Goal: Task Accomplishment & Management: Complete application form

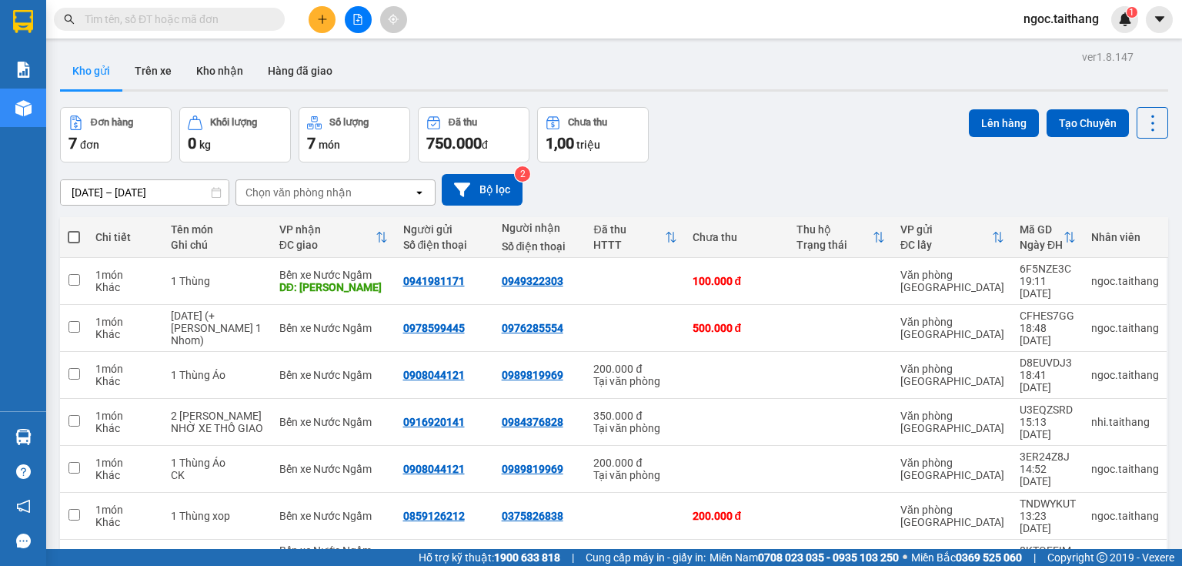
click at [77, 236] on span at bounding box center [74, 237] width 12 height 12
click at [74, 229] on input "checkbox" at bounding box center [74, 229] width 0 height 0
checkbox input "true"
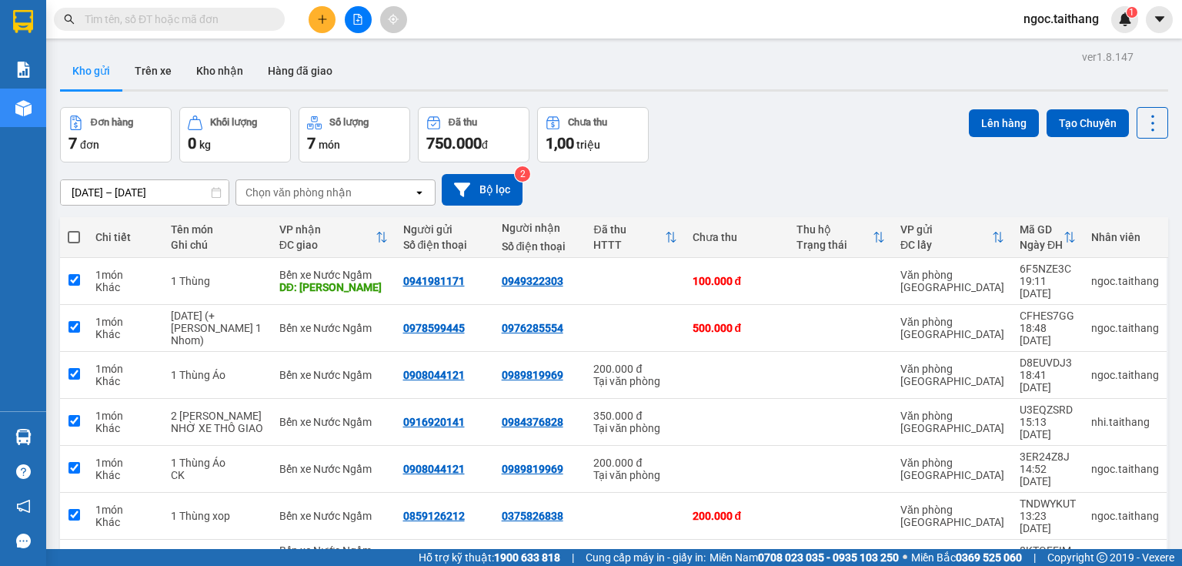
checkbox input "true"
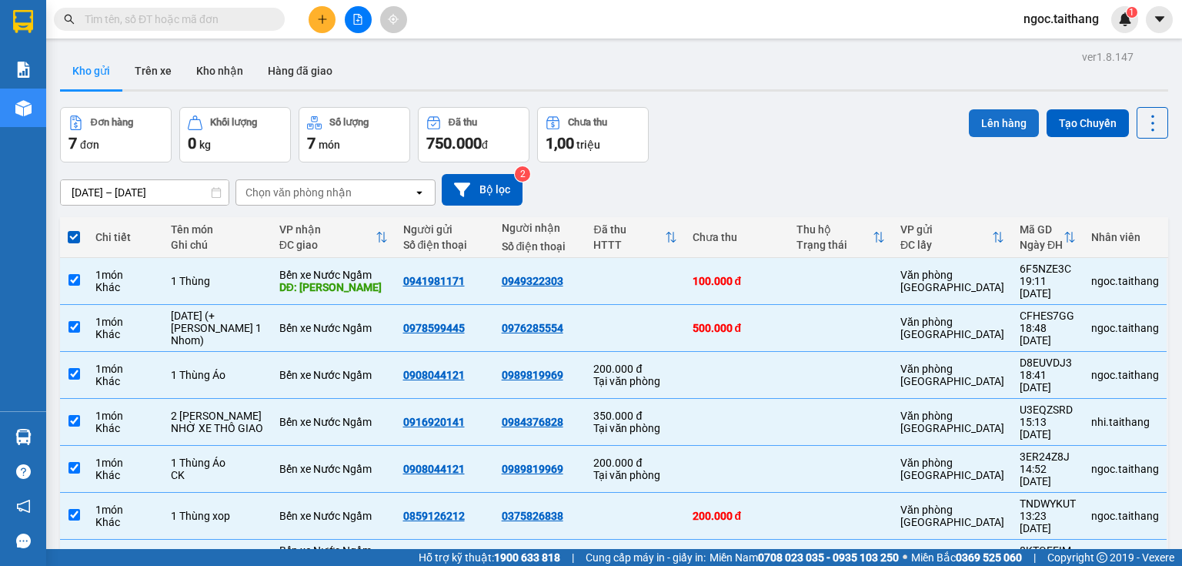
click at [991, 117] on button "Lên hàng" at bounding box center [1004, 123] width 70 height 28
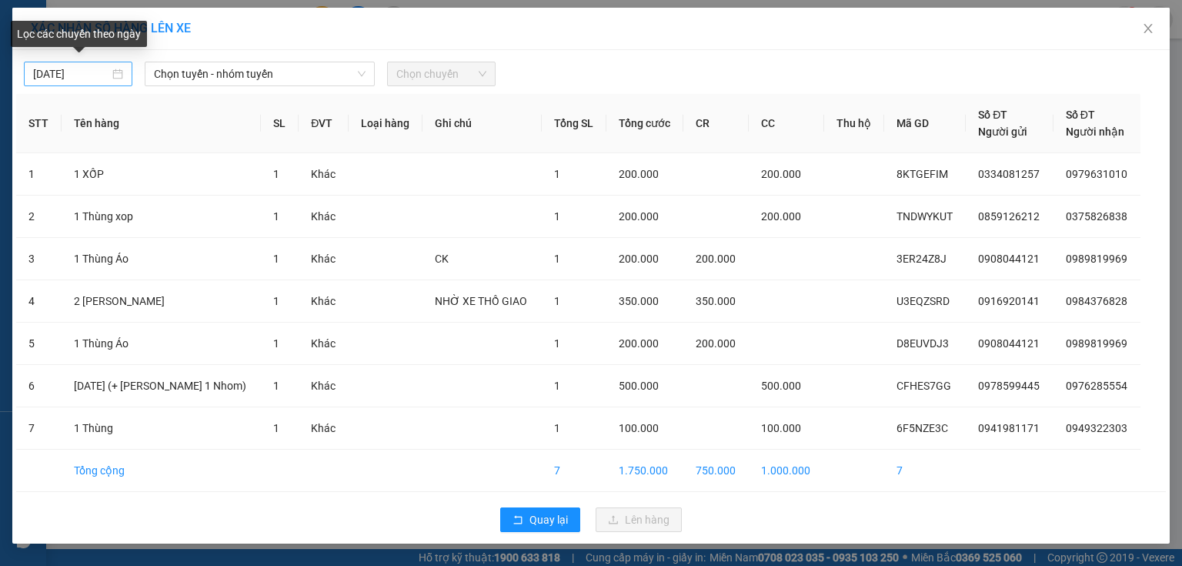
click at [112, 75] on div "[DATE]" at bounding box center [78, 73] width 90 height 17
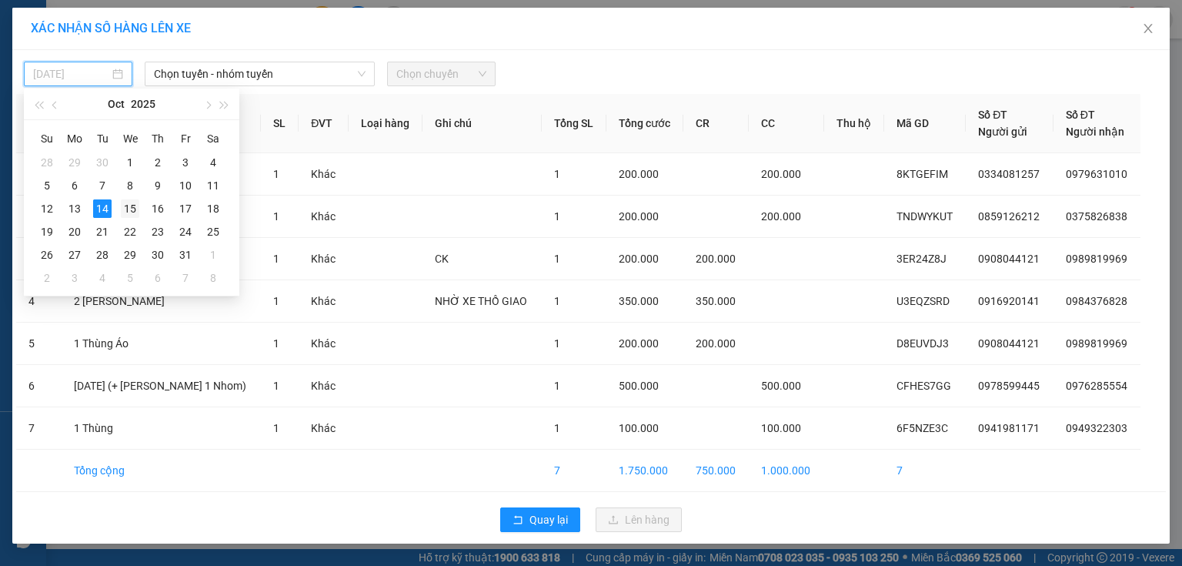
click at [129, 211] on div "15" at bounding box center [130, 208] width 18 height 18
type input "[DATE]"
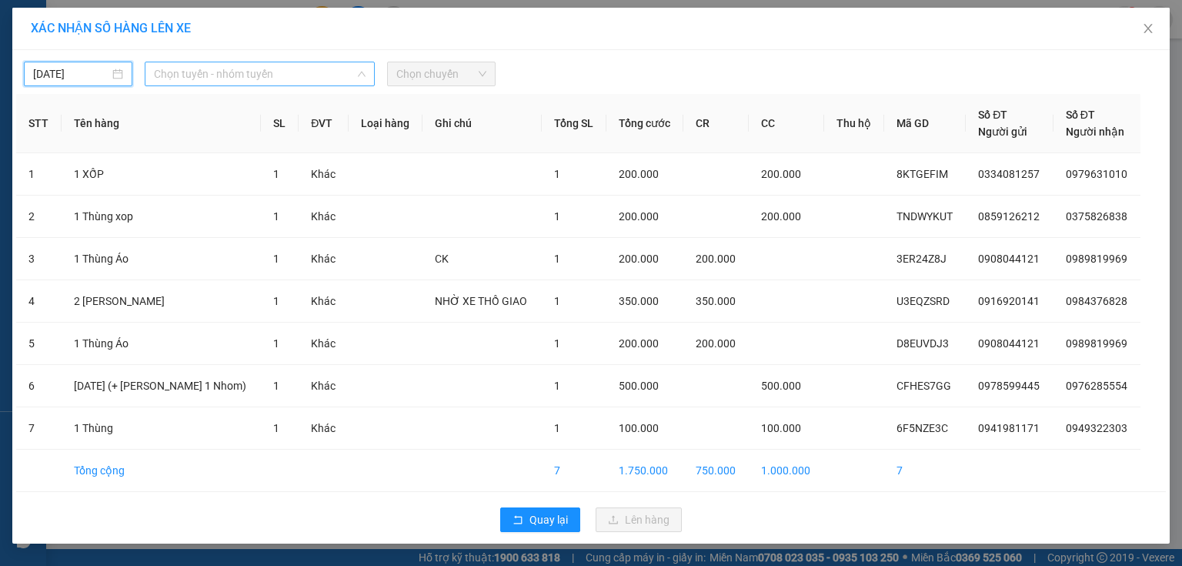
click at [349, 75] on span "Chọn tuyến - nhóm tuyến" at bounding box center [260, 73] width 212 height 23
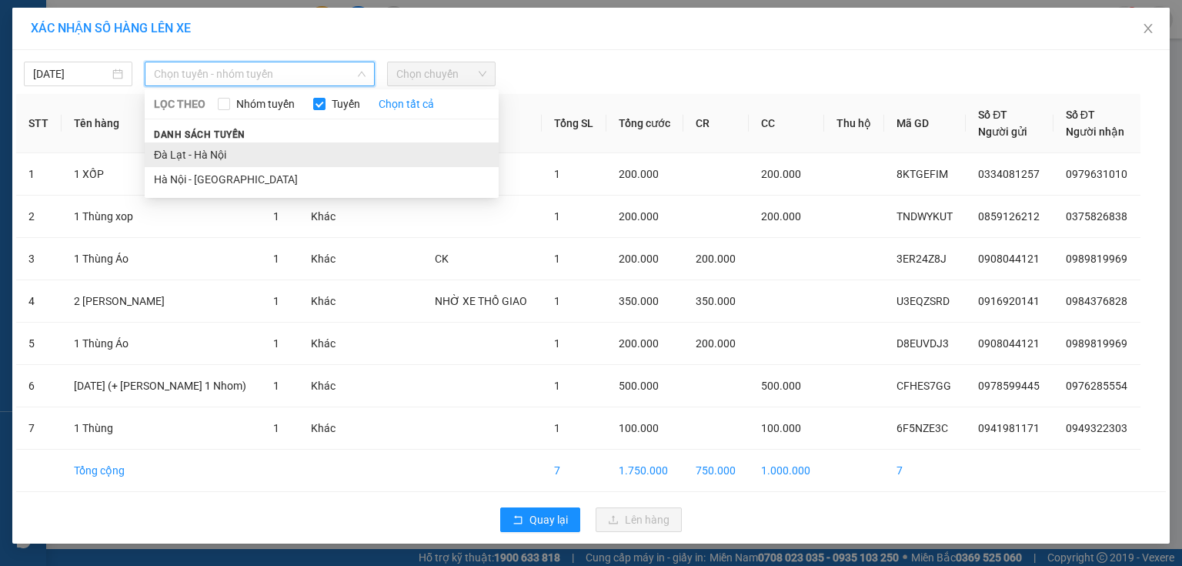
click at [219, 148] on li "Đà Lạt - Hà Nội" at bounding box center [322, 154] width 354 height 25
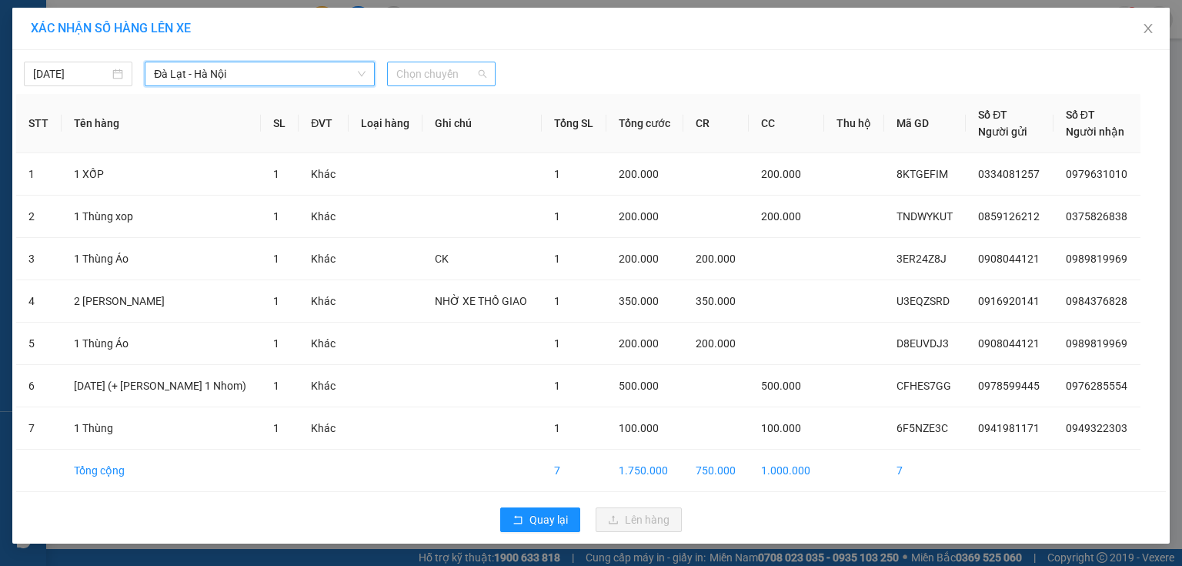
click at [472, 78] on span "Chọn chuyến" at bounding box center [441, 73] width 90 height 23
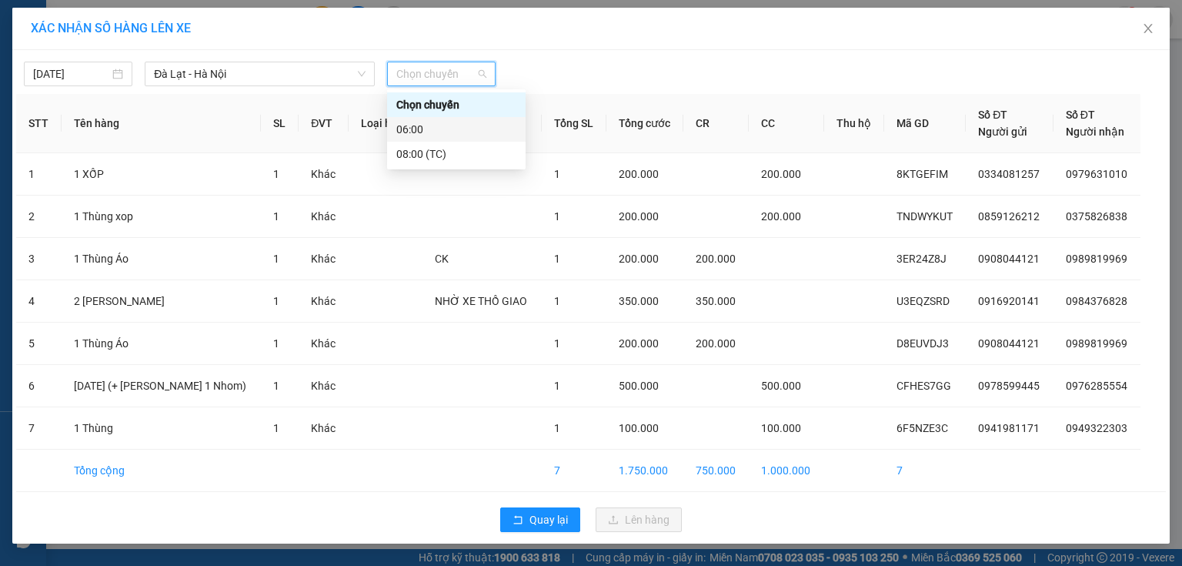
click at [411, 126] on div "06:00" at bounding box center [456, 129] width 120 height 17
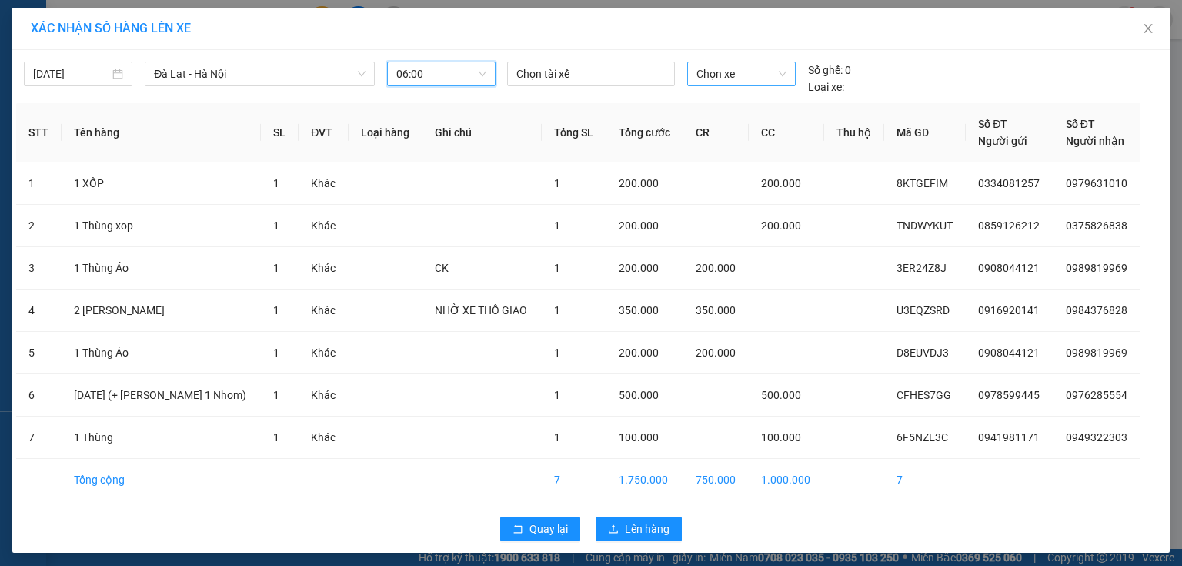
click at [707, 71] on span "Chọn xe" at bounding box center [741, 73] width 89 height 23
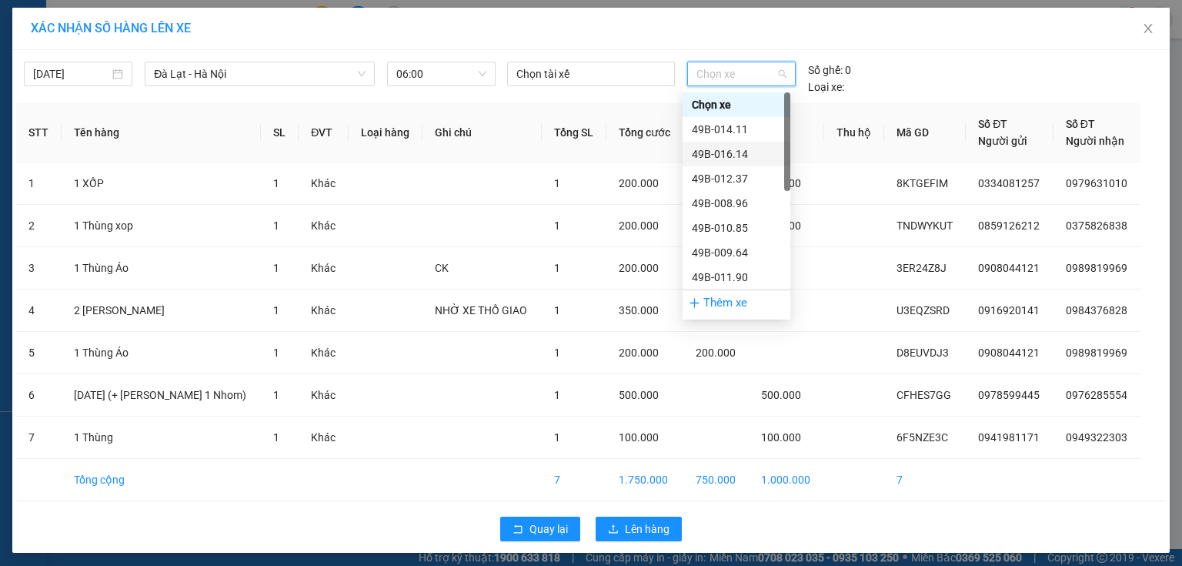
click at [714, 154] on div "49B-016.14" at bounding box center [736, 153] width 89 height 17
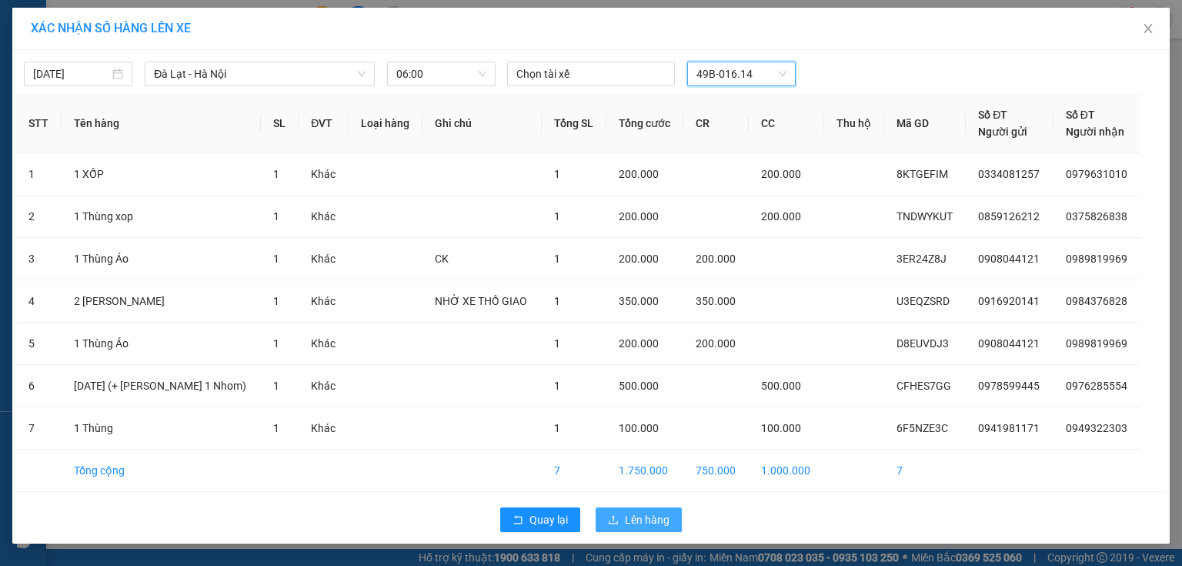
click at [650, 528] on button "Lên hàng" at bounding box center [639, 519] width 86 height 25
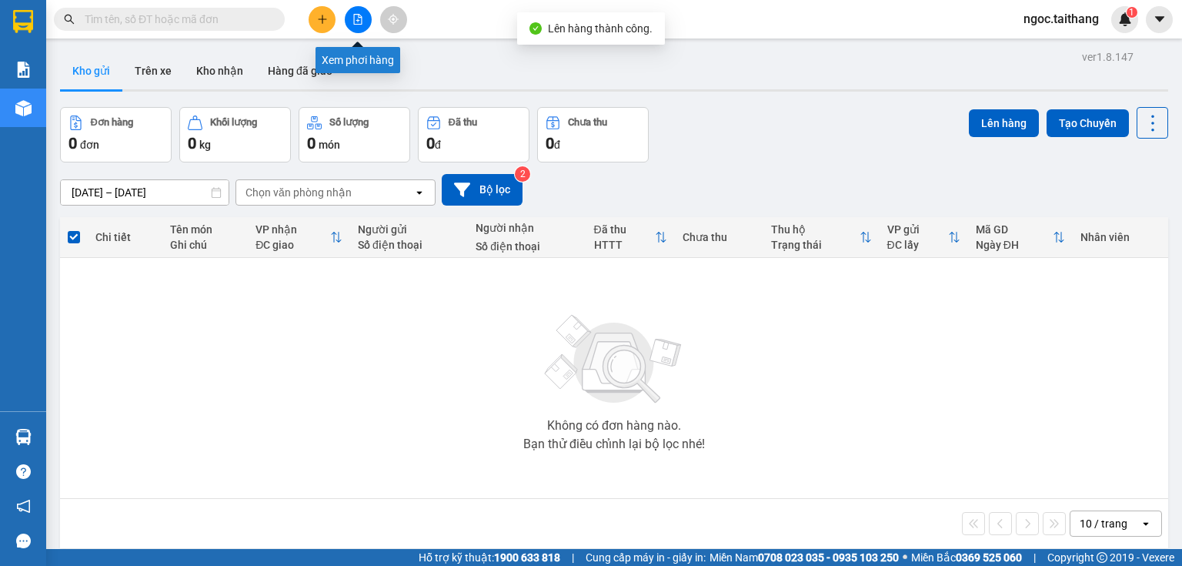
click at [357, 14] on icon "file-add" at bounding box center [358, 19] width 8 height 11
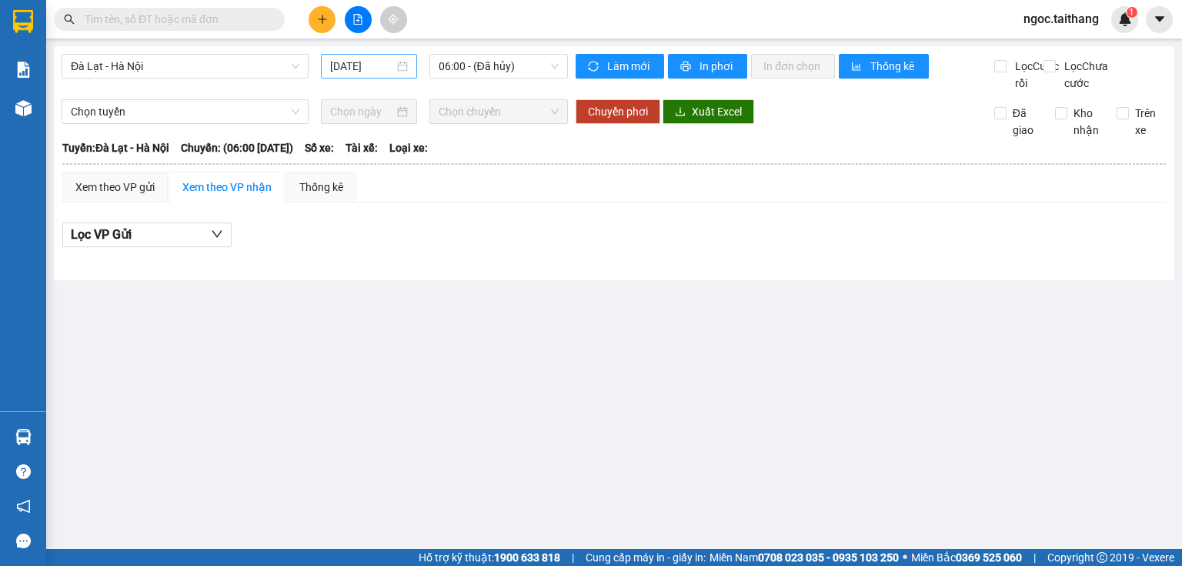
click at [407, 68] on div "[DATE]" at bounding box center [368, 66] width 77 height 17
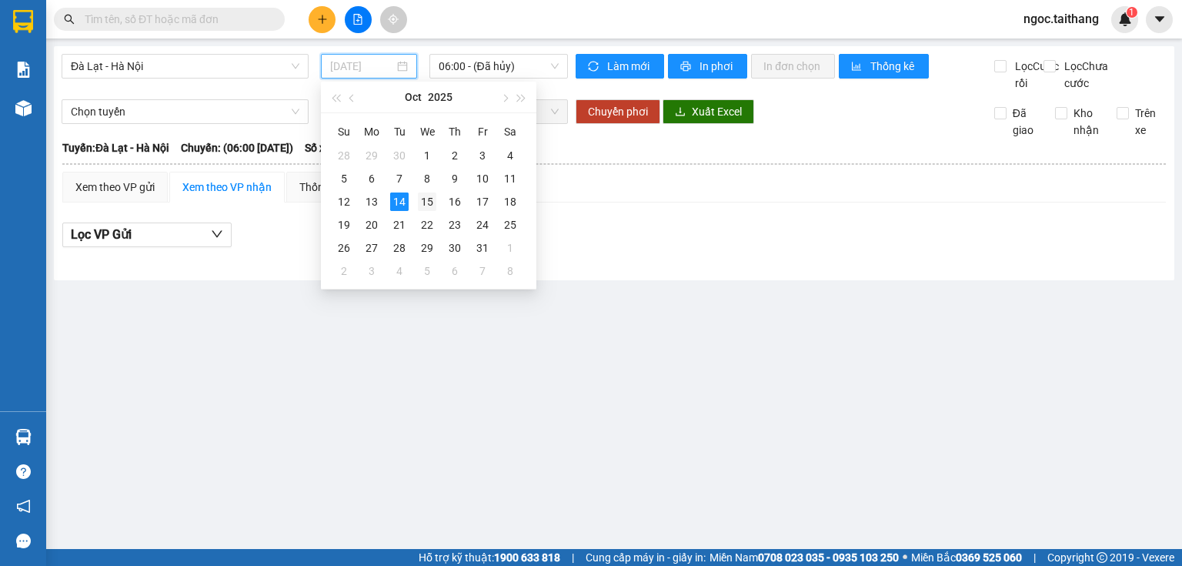
click at [423, 206] on div "15" at bounding box center [427, 201] width 18 height 18
type input "[DATE]"
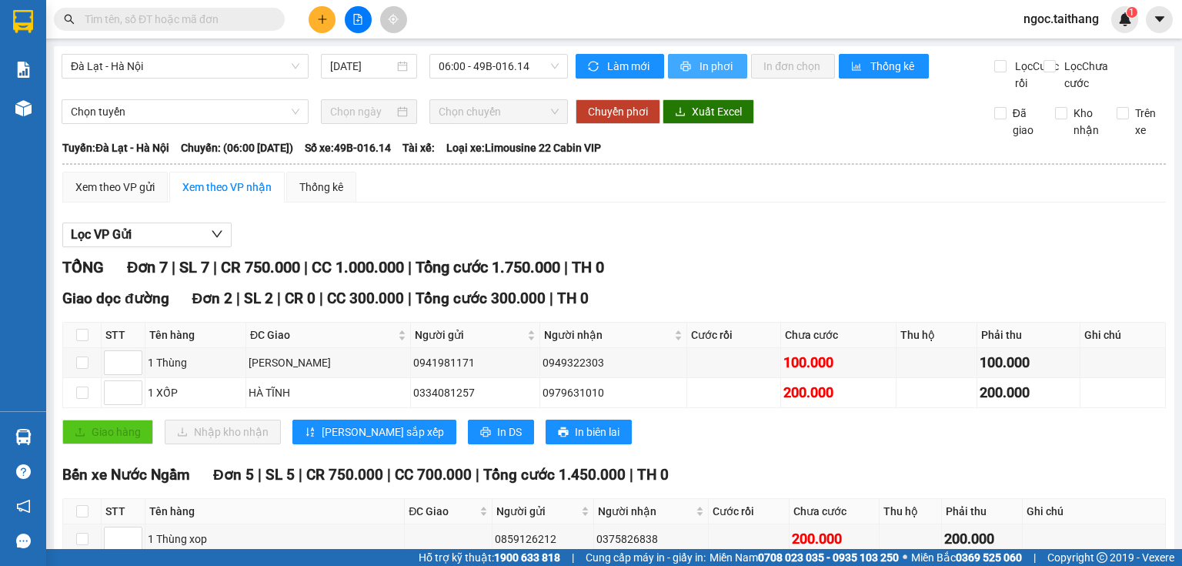
click at [700, 63] on span "In phơi" at bounding box center [717, 66] width 35 height 17
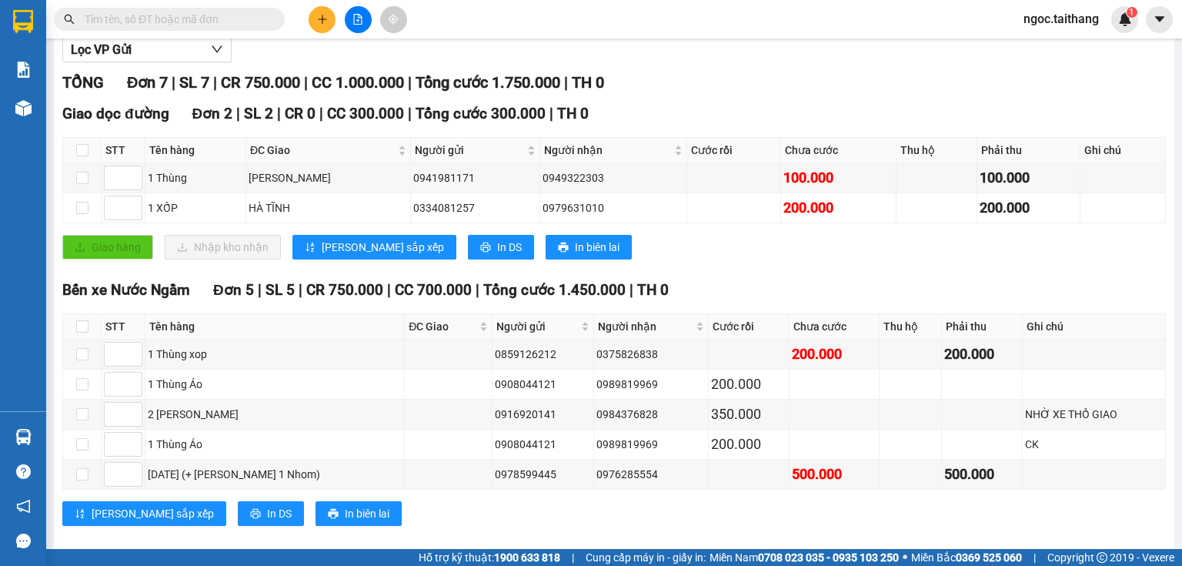
scroll to position [216, 0]
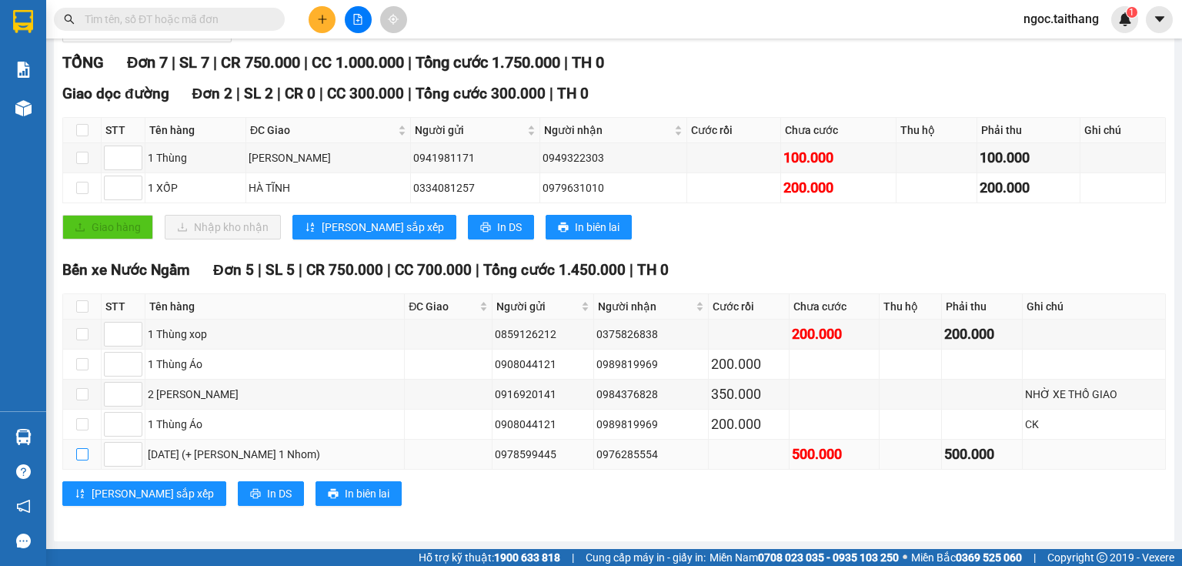
click at [78, 460] on input "checkbox" at bounding box center [82, 454] width 12 height 12
checkbox input "true"
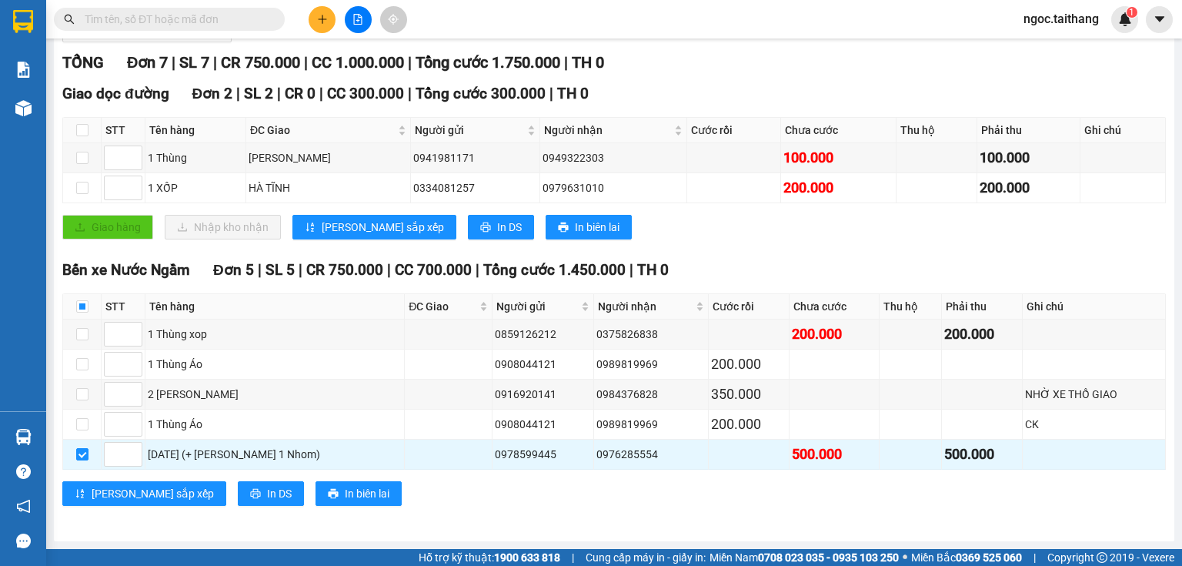
scroll to position [93, 0]
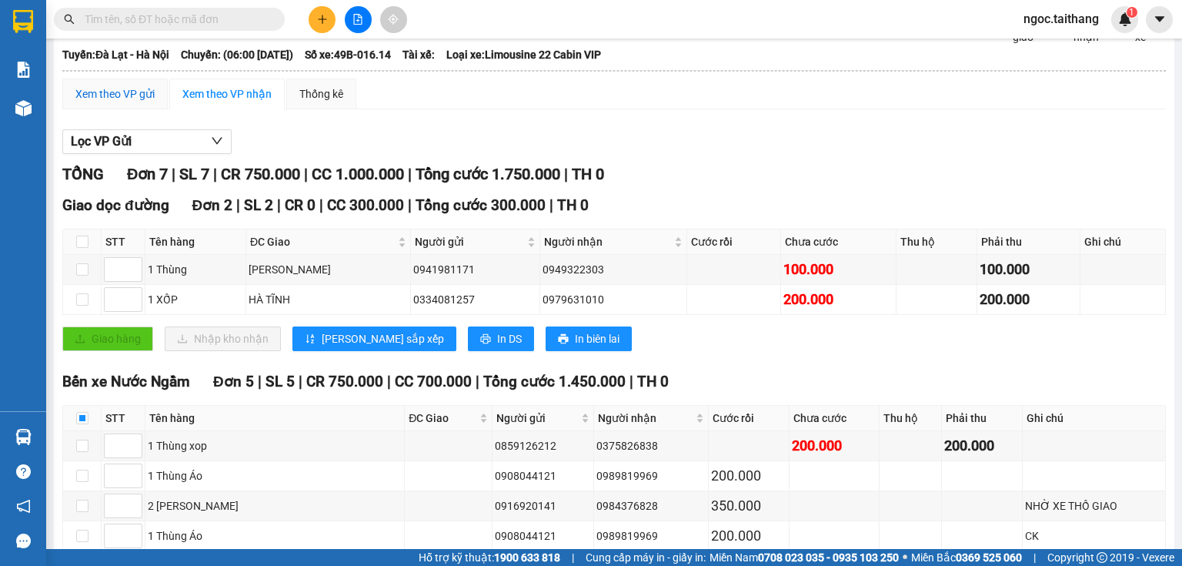
click at [125, 102] on div "Xem theo VP gửi" at bounding box center [114, 93] width 79 height 17
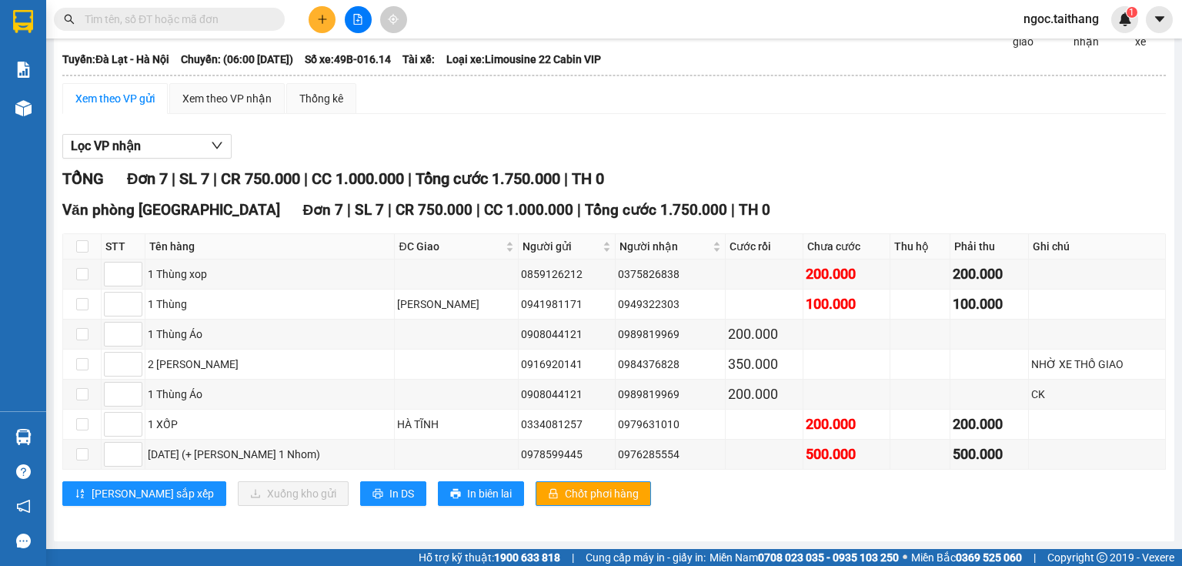
scroll to position [101, 0]
click at [83, 457] on input "checkbox" at bounding box center [82, 454] width 12 height 12
checkbox input "true"
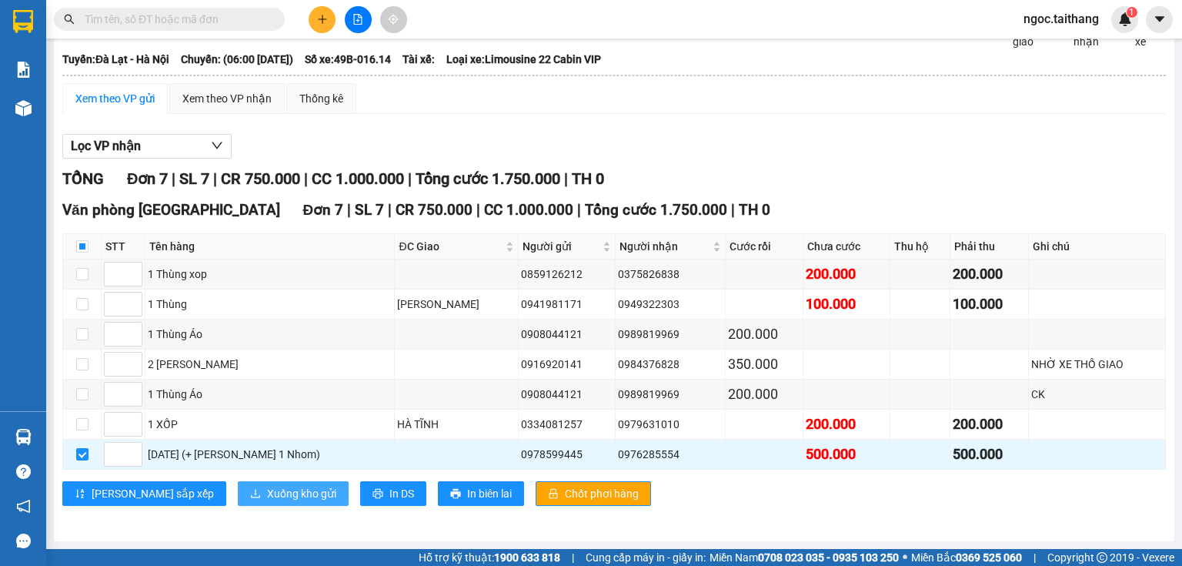
click at [267, 500] on span "Xuống kho gửi" at bounding box center [301, 493] width 69 height 17
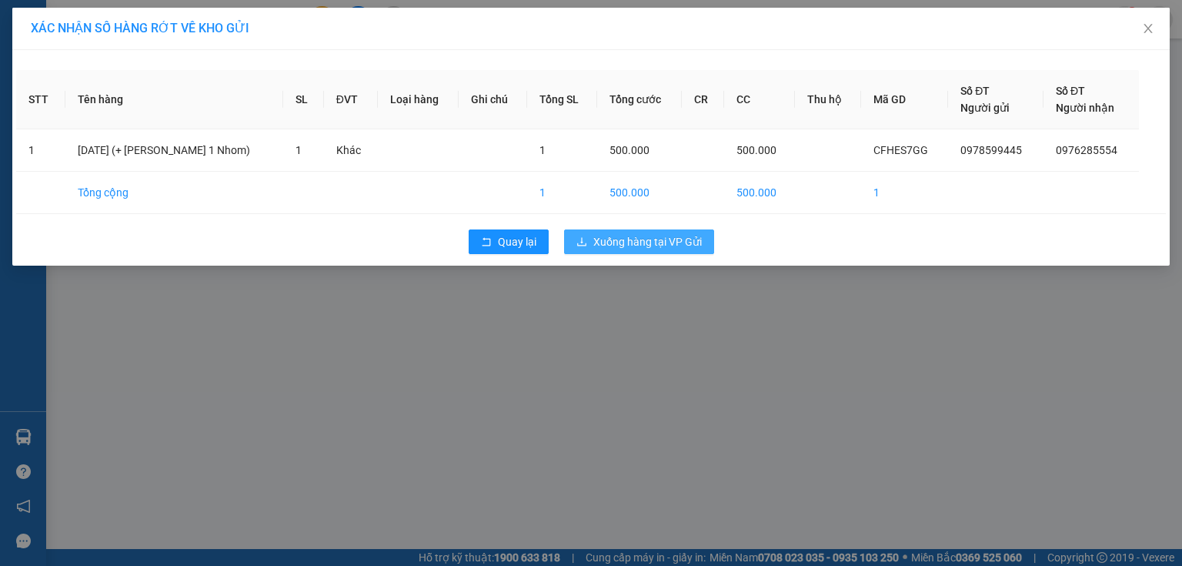
click at [643, 242] on span "Xuống hàng tại VP Gửi" at bounding box center [648, 241] width 109 height 17
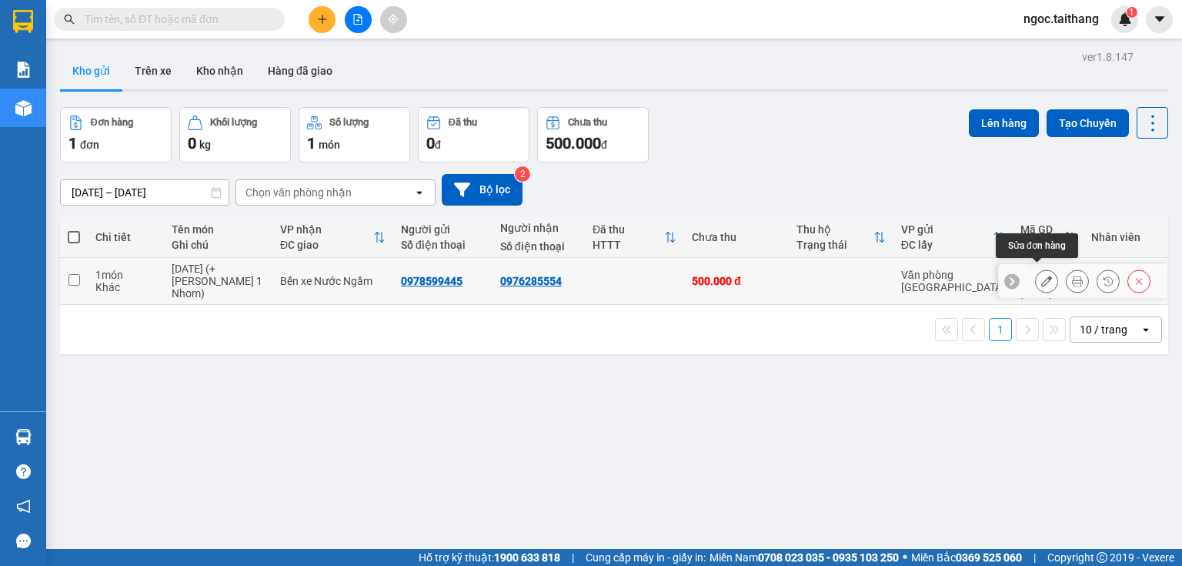
click at [1042, 277] on icon at bounding box center [1047, 281] width 11 height 11
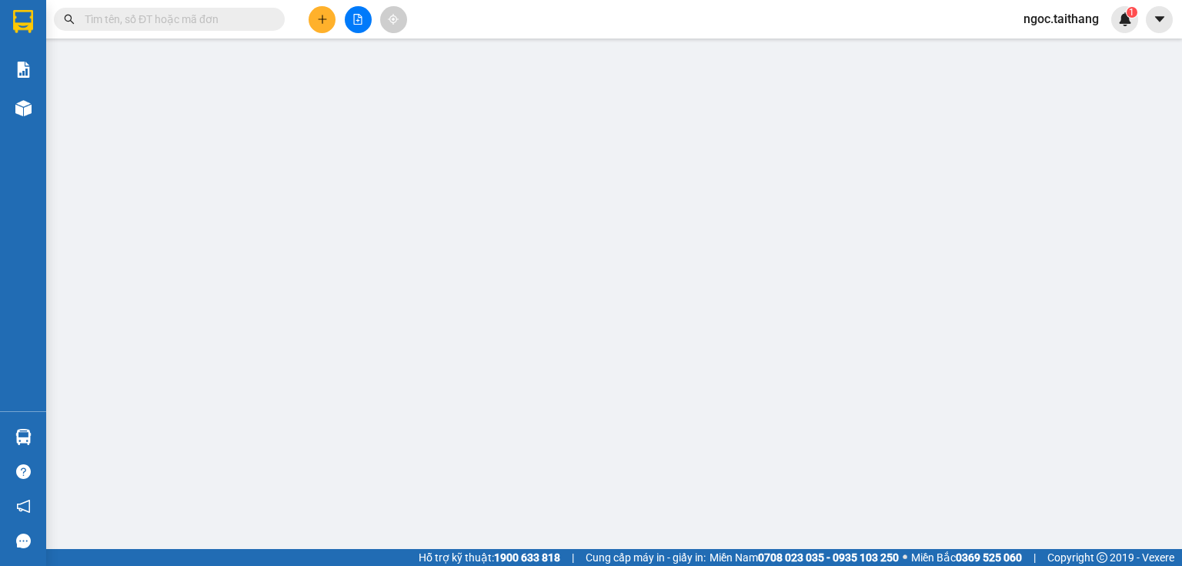
type input "0978599445"
type input "0976285554"
type input "500.000"
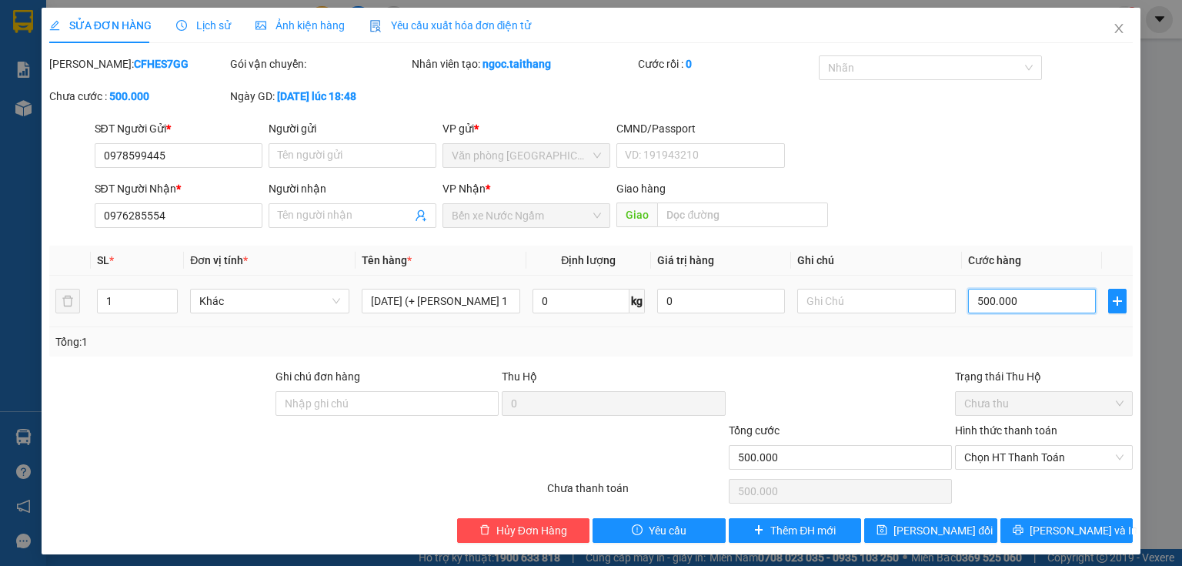
click at [1022, 300] on input "500.000" at bounding box center [1032, 301] width 128 height 25
type input "4"
type input "40"
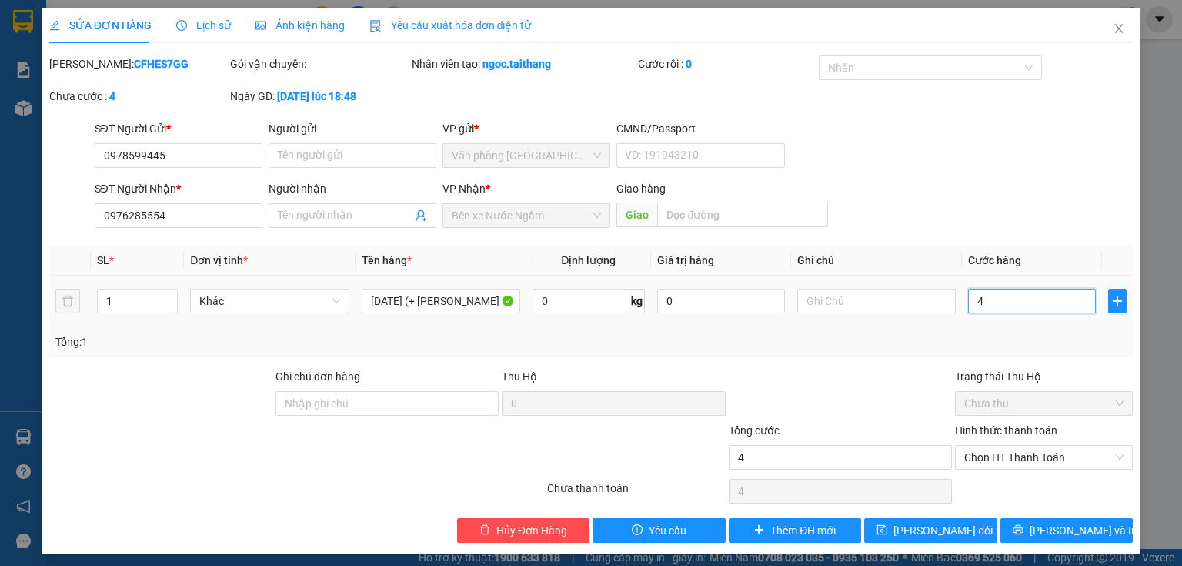
type input "40"
type input "400"
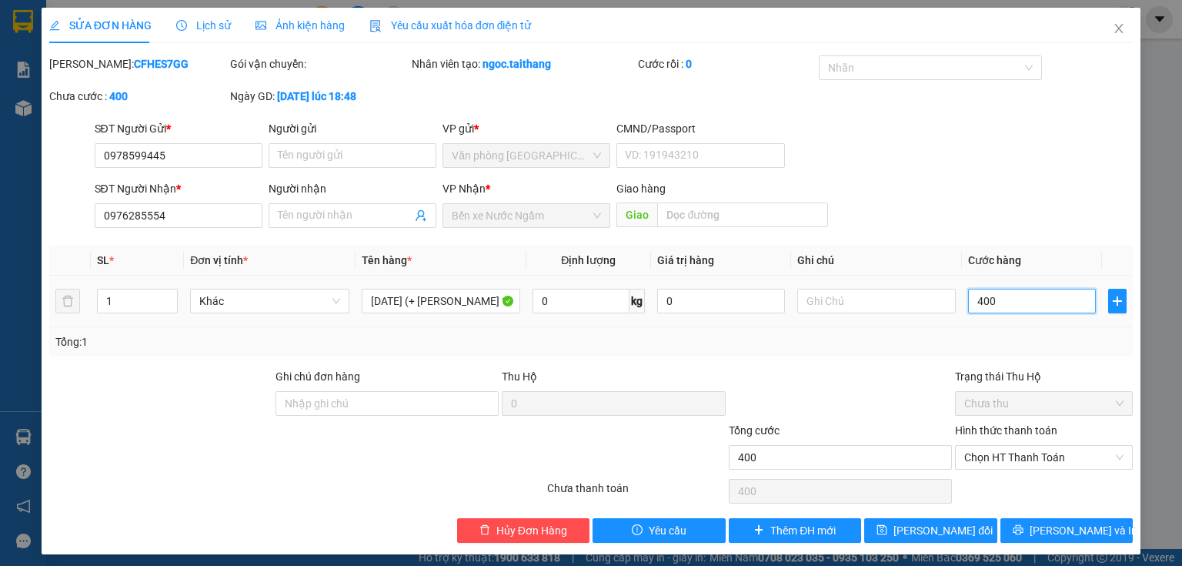
type input "4.000"
type input "40.000"
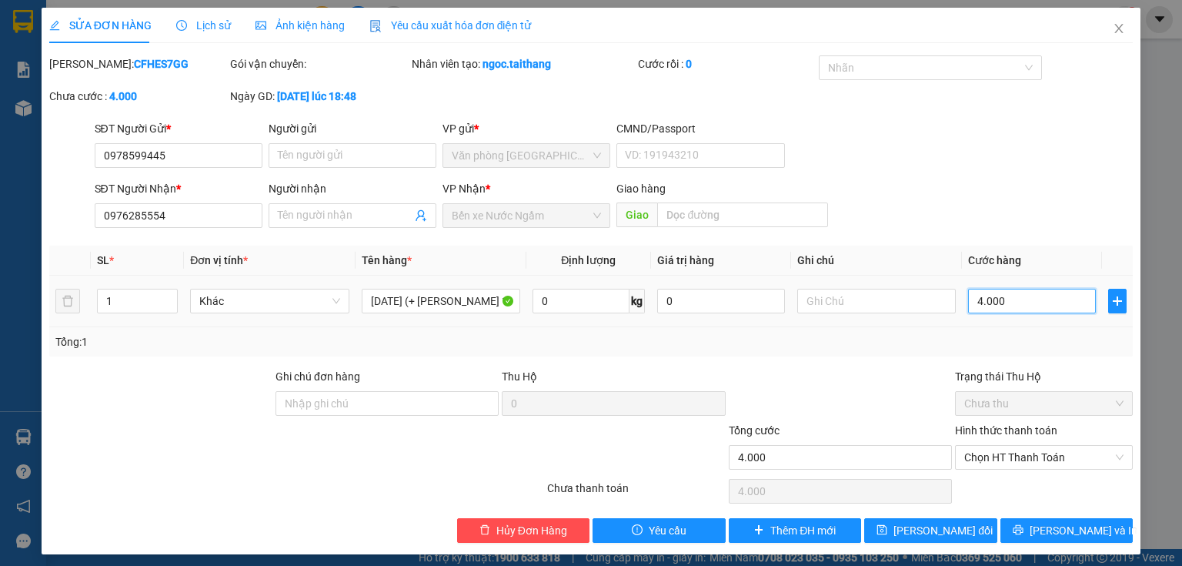
type input "40.000"
type input "400.000"
drag, startPoint x: 1018, startPoint y: 301, endPoint x: 964, endPoint y: 302, distance: 54.7
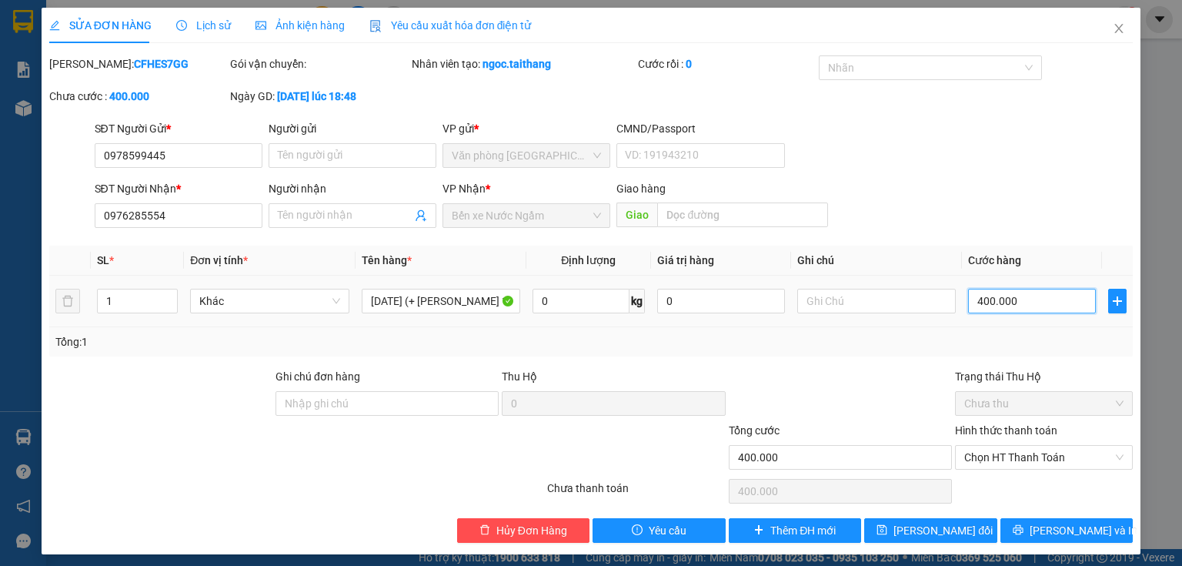
click at [968, 302] on input "400.000" at bounding box center [1032, 301] width 128 height 25
type input "3"
type input "30"
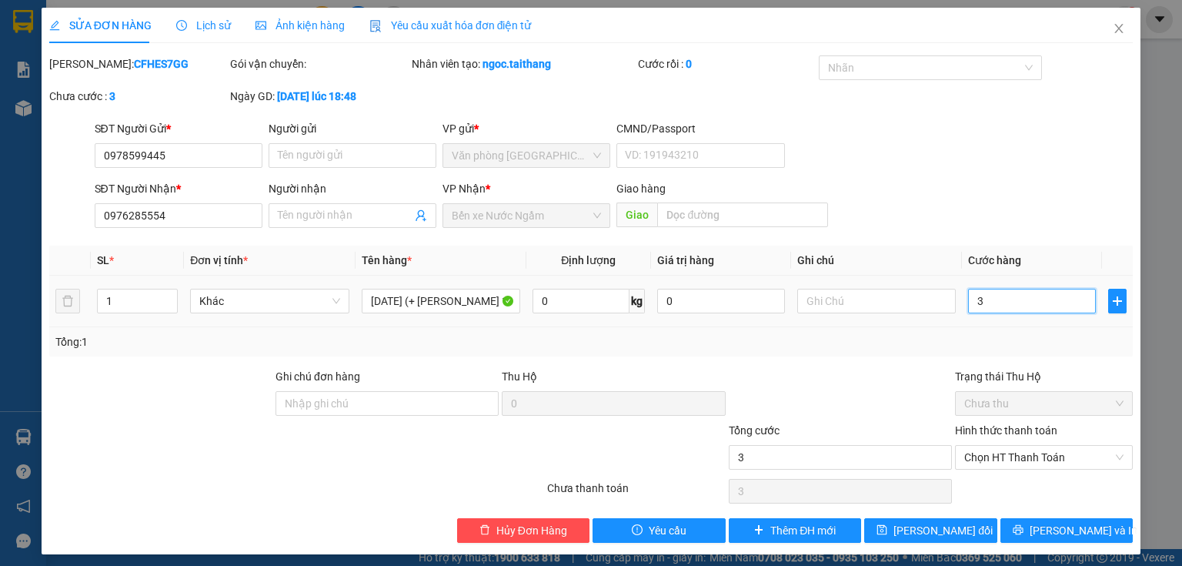
type input "30"
type input "300"
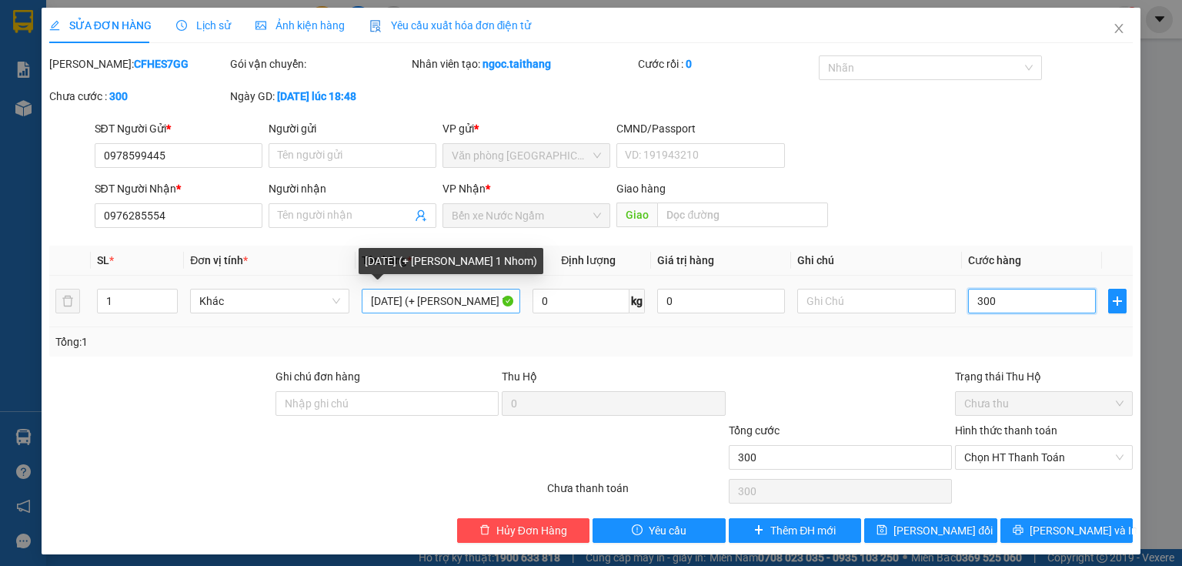
type input "300"
type input "300.000"
click at [416, 300] on input "1 May (+ boc Xanh+ 1 Nhom)" at bounding box center [441, 301] width 159 height 25
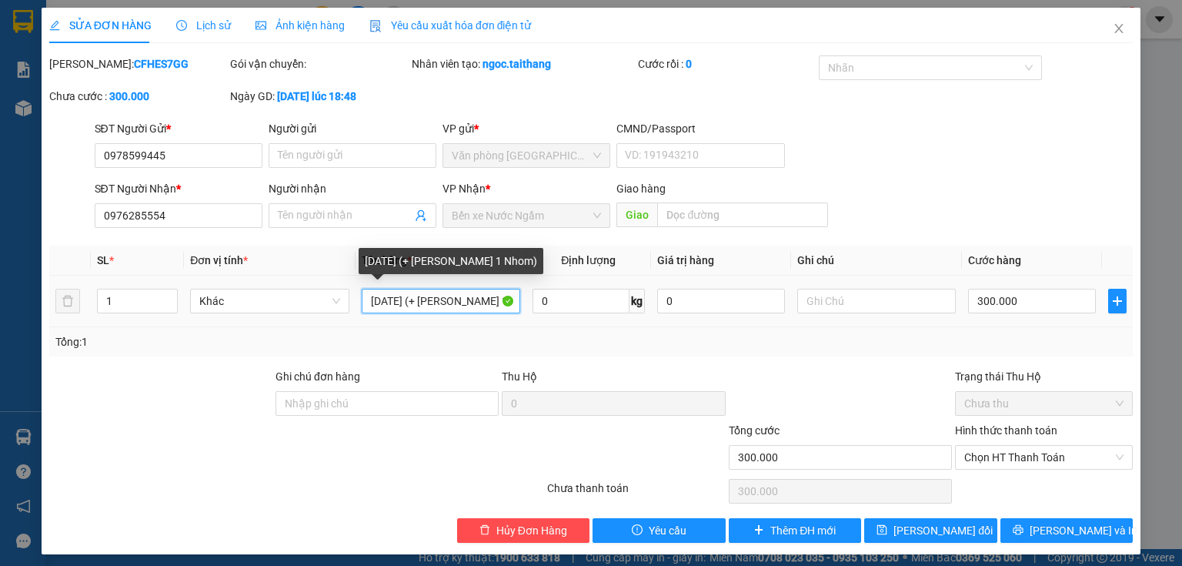
drag, startPoint x: 396, startPoint y: 299, endPoint x: 376, endPoint y: 299, distance: 20.8
click at [376, 299] on input "1 May (+ boc Xanh+ 1 Nhom)" at bounding box center [441, 301] width 159 height 25
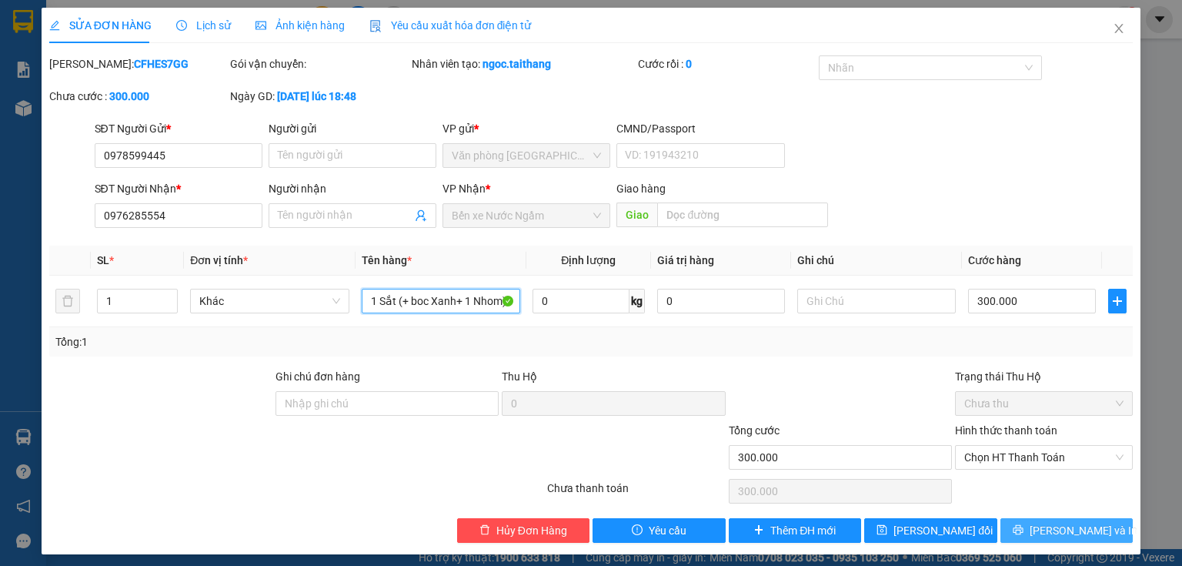
type input "1 Sắt (+ boc Xanh+ 1 Nhom)"
click at [1056, 523] on span "Lưu và In" at bounding box center [1084, 530] width 108 height 17
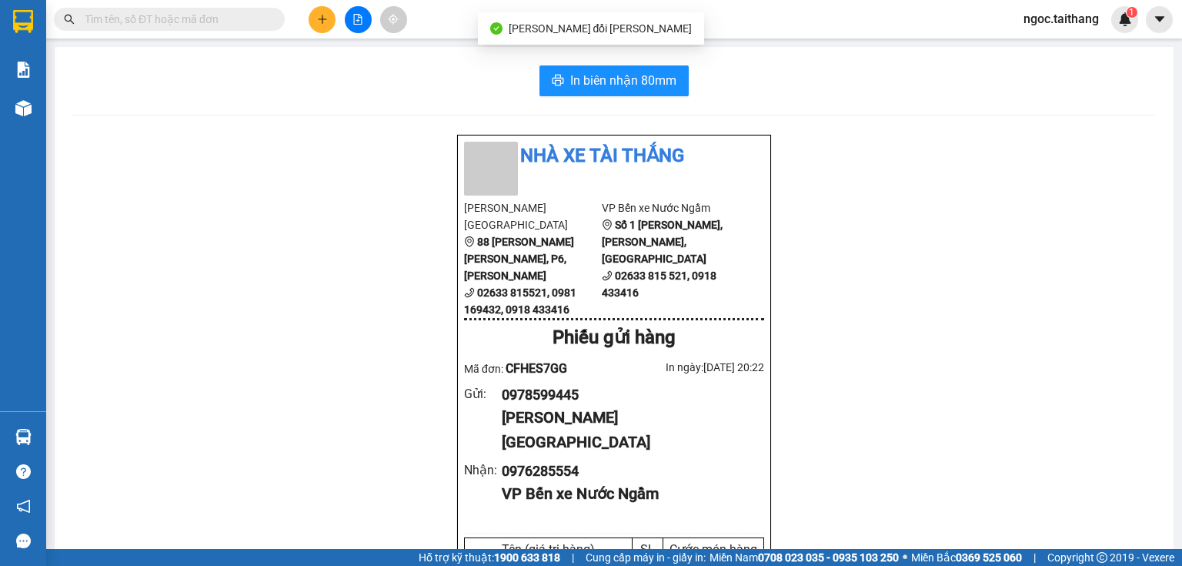
click at [845, 83] on div "In biên nhận 80mm" at bounding box center [614, 80] width 1082 height 31
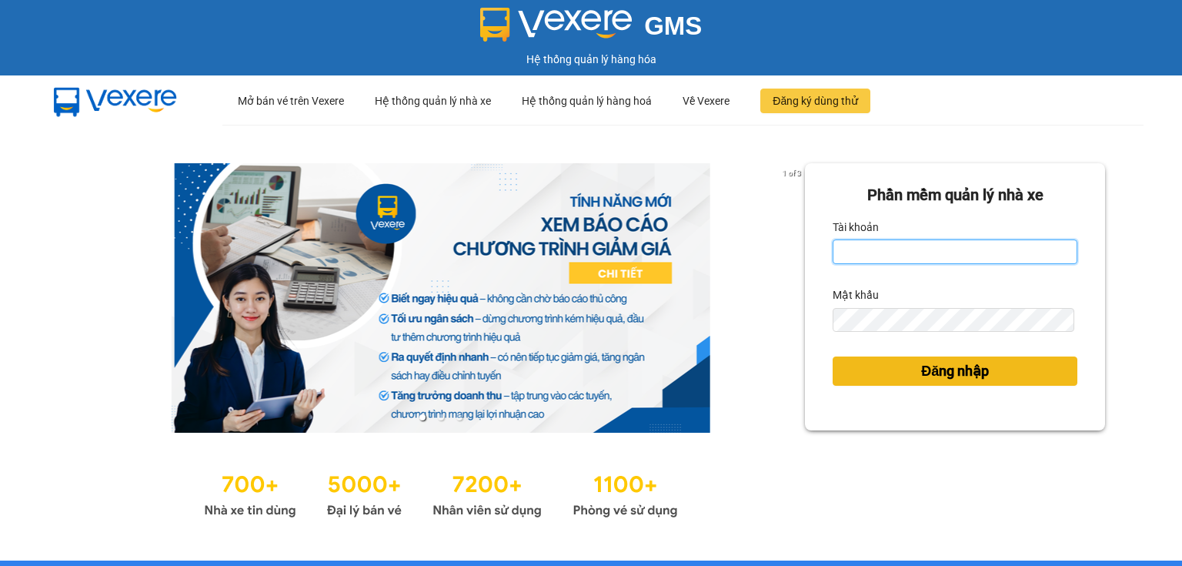
type input "ngoc.taithang"
click at [958, 373] on span "Đăng nhập" at bounding box center [955, 371] width 68 height 22
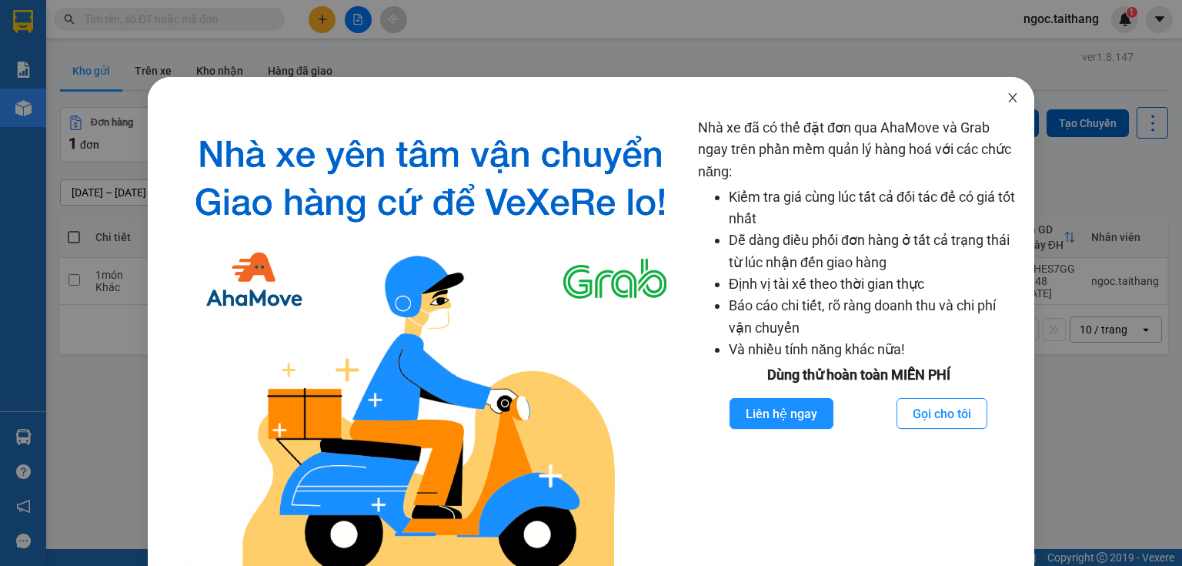
click at [1008, 99] on icon "close" at bounding box center [1013, 98] width 12 height 12
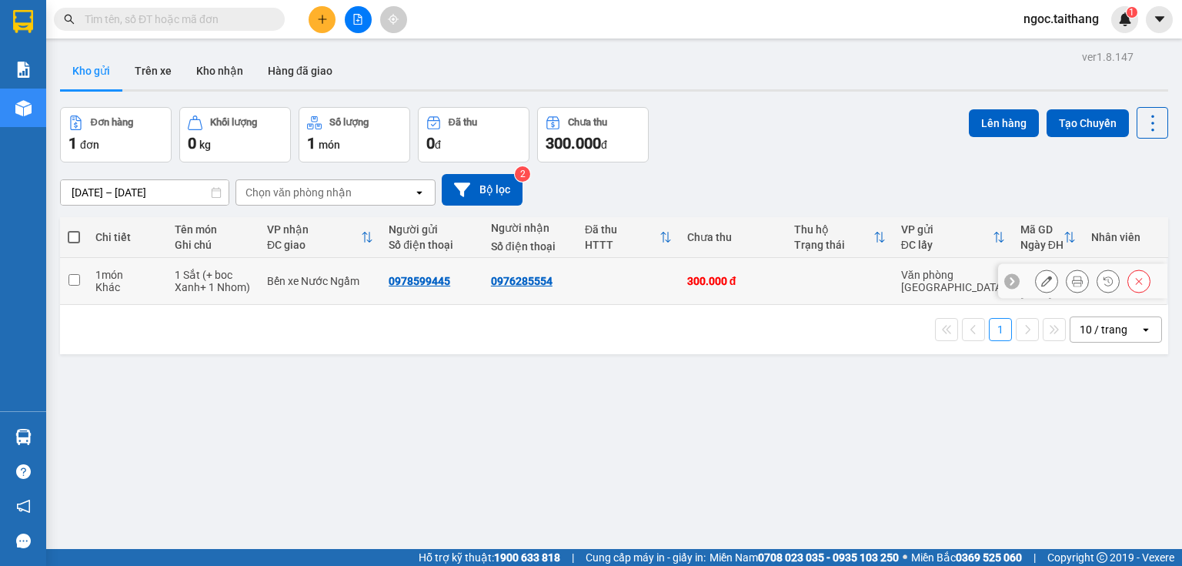
click at [66, 271] on td at bounding box center [74, 281] width 28 height 47
checkbox input "true"
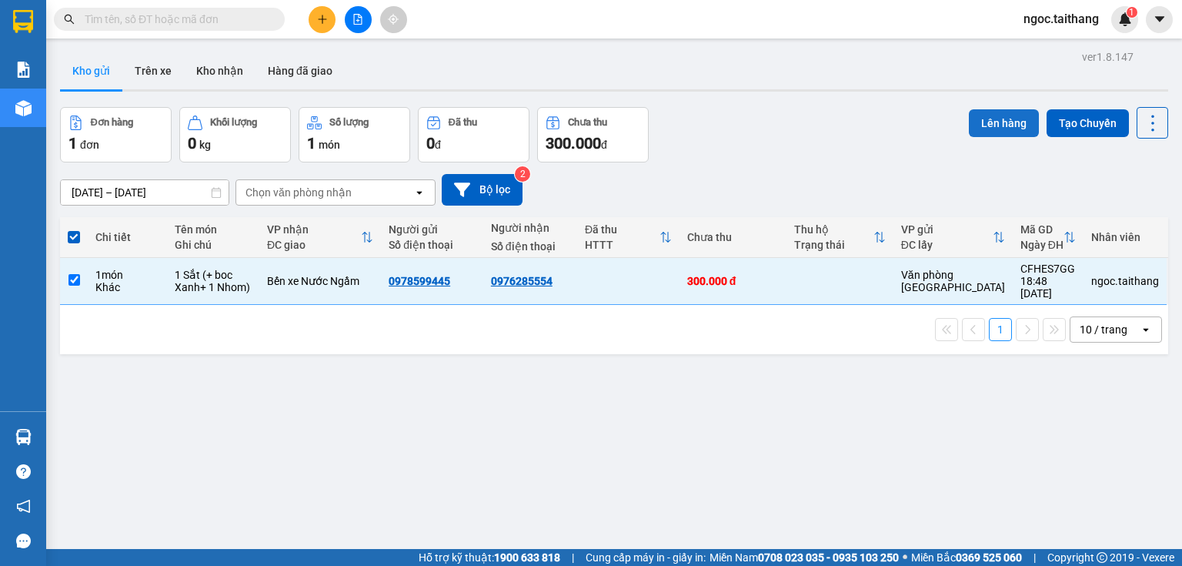
click at [986, 122] on button "Lên hàng" at bounding box center [1004, 123] width 70 height 28
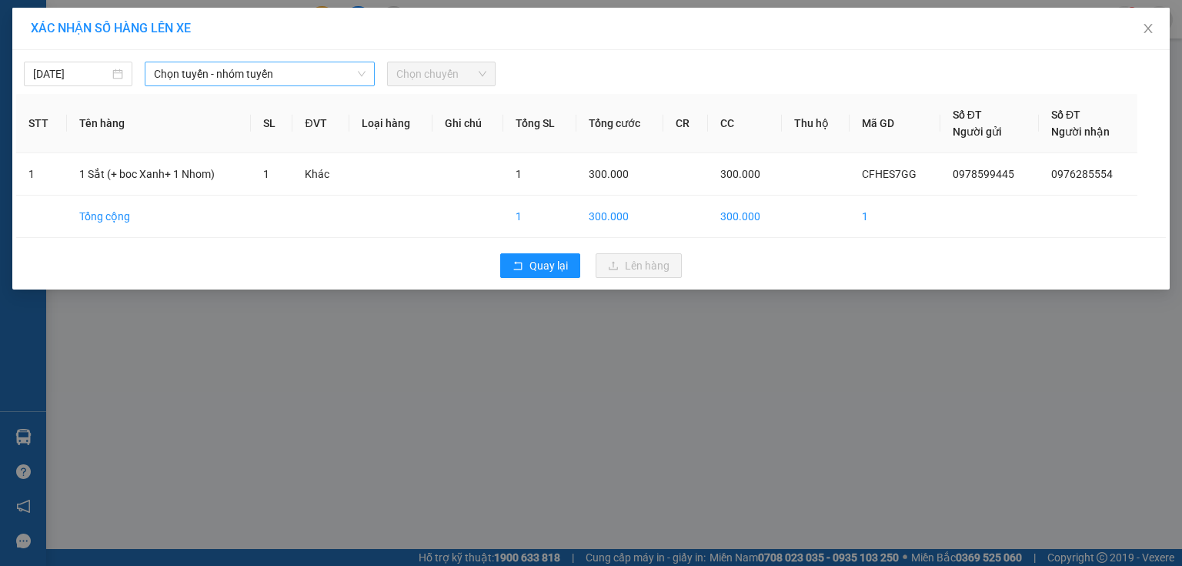
click at [238, 69] on span "Chọn tuyến - nhóm tuyến" at bounding box center [260, 73] width 212 height 23
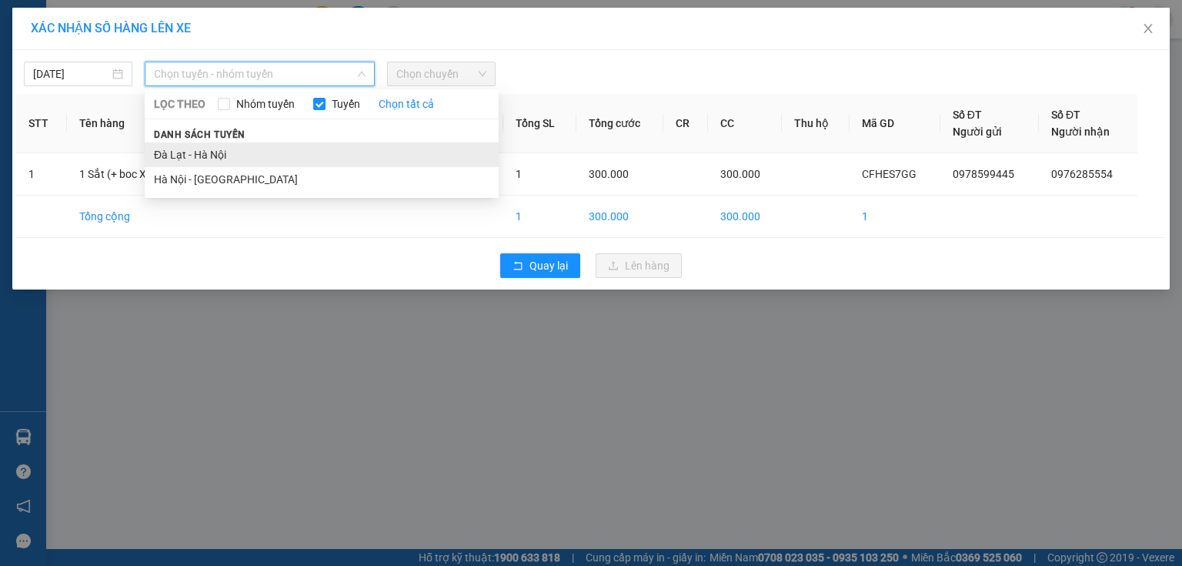
click at [209, 157] on li "Đà Lạt - Hà Nội" at bounding box center [322, 154] width 354 height 25
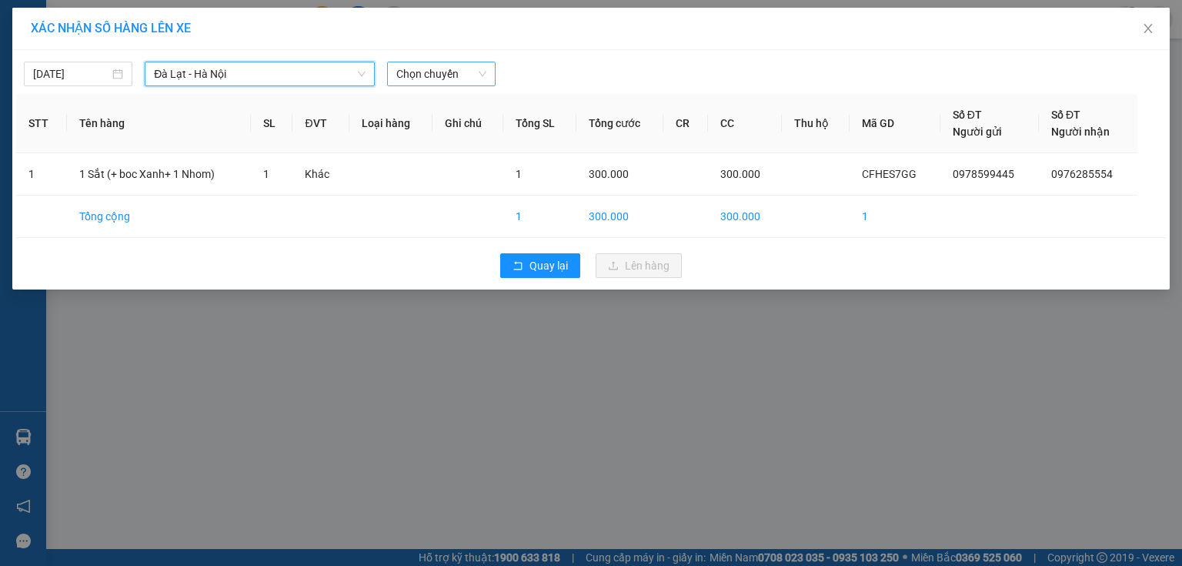
click at [474, 71] on span "Chọn chuyến" at bounding box center [441, 73] width 90 height 23
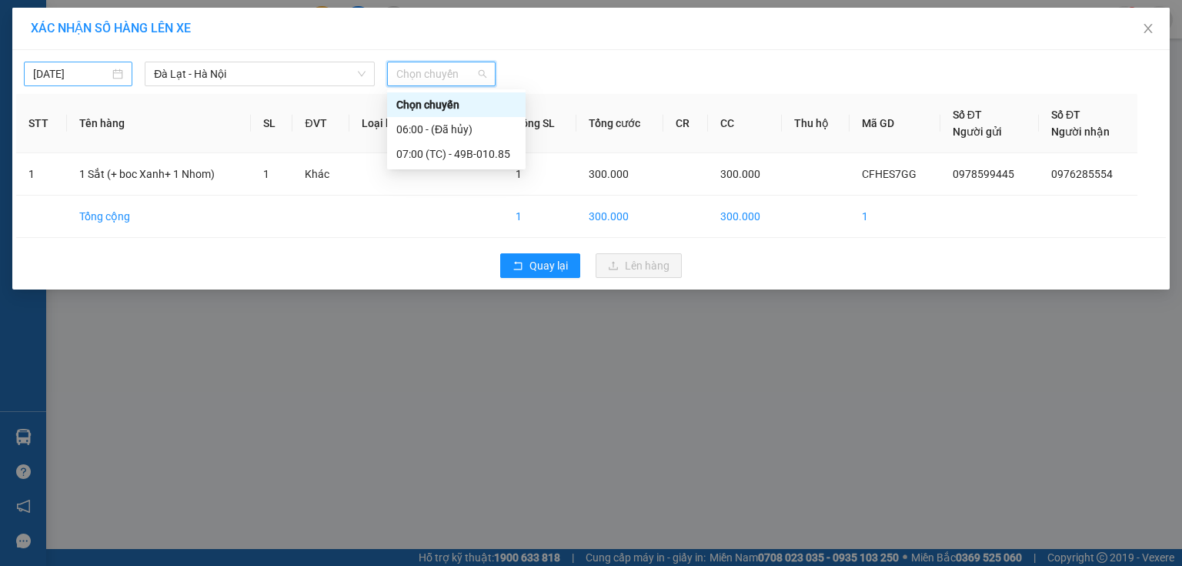
click at [122, 74] on div "[DATE]" at bounding box center [78, 73] width 90 height 17
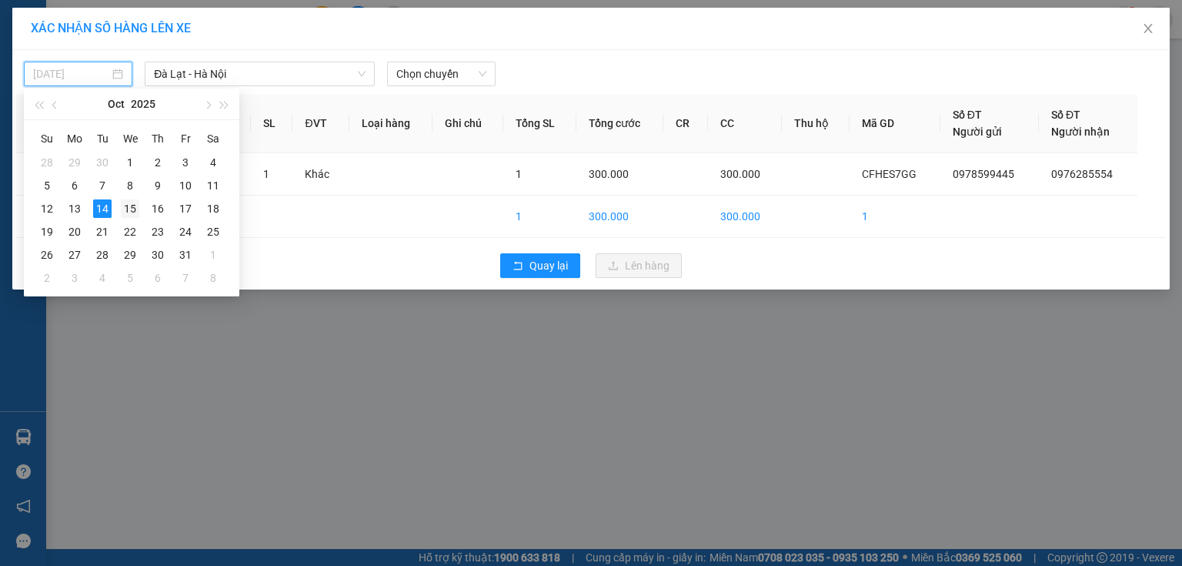
click at [136, 207] on div "15" at bounding box center [130, 208] width 18 height 18
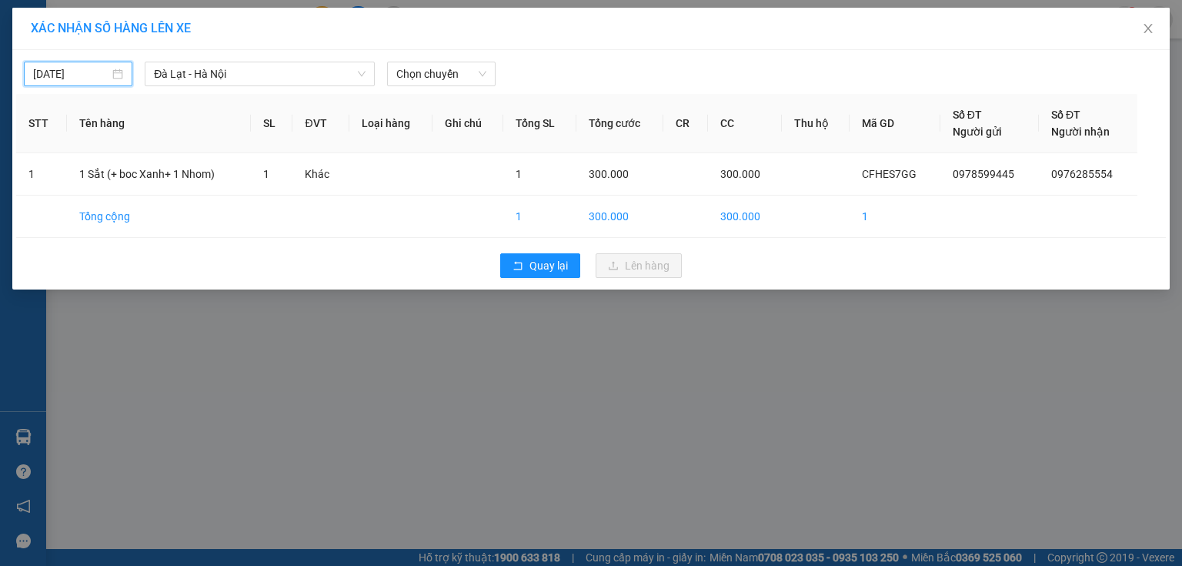
type input "[DATE]"
click at [301, 75] on span "Đà Lạt - Hà Nội" at bounding box center [260, 73] width 212 height 23
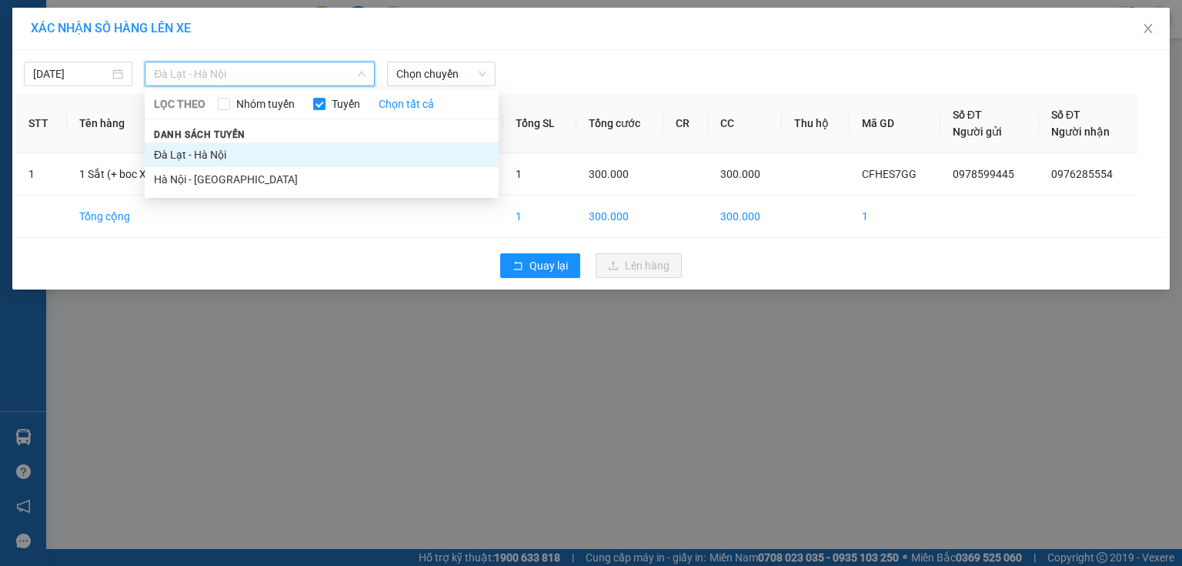
click at [210, 148] on li "Đà Lạt - Hà Nội" at bounding box center [322, 154] width 354 height 25
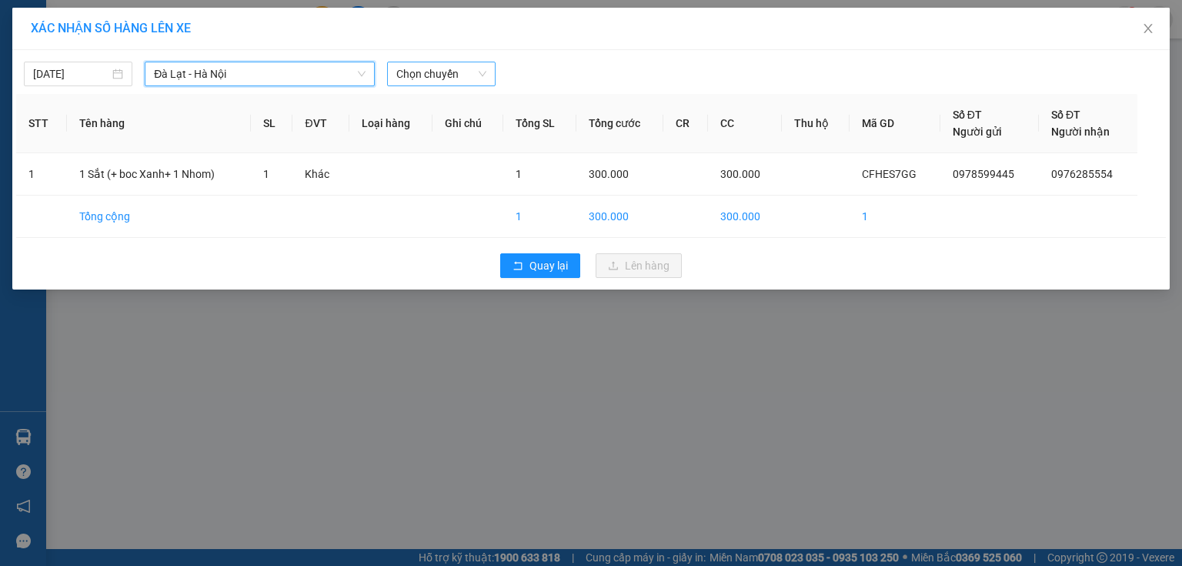
click at [480, 78] on span "Chọn chuyến" at bounding box center [441, 73] width 90 height 23
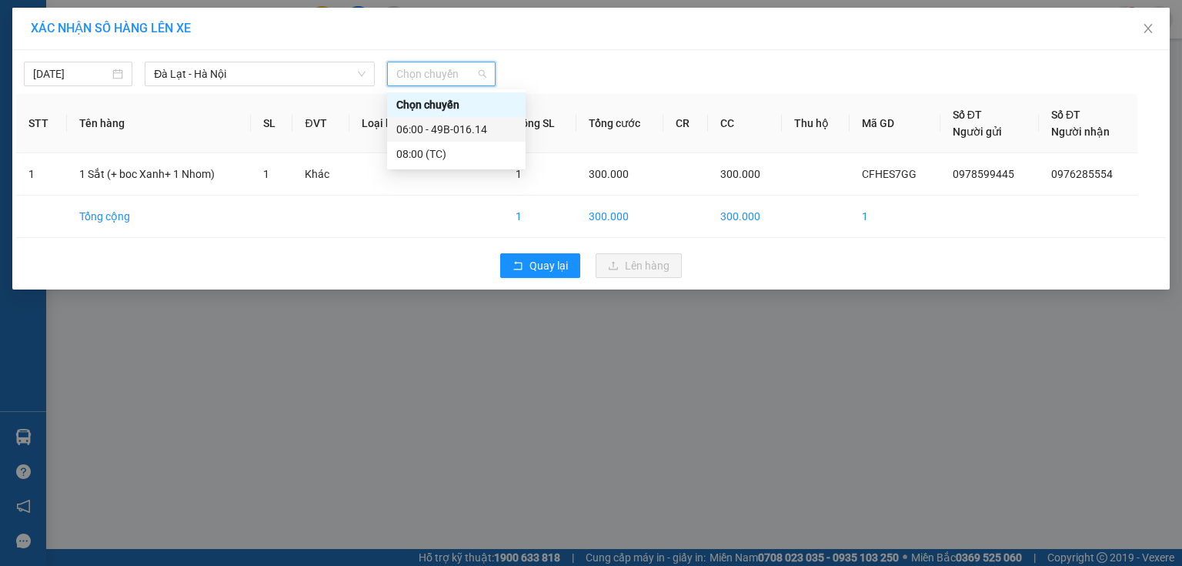
click at [470, 128] on div "06:00 - 49B-016.14" at bounding box center [456, 129] width 120 height 17
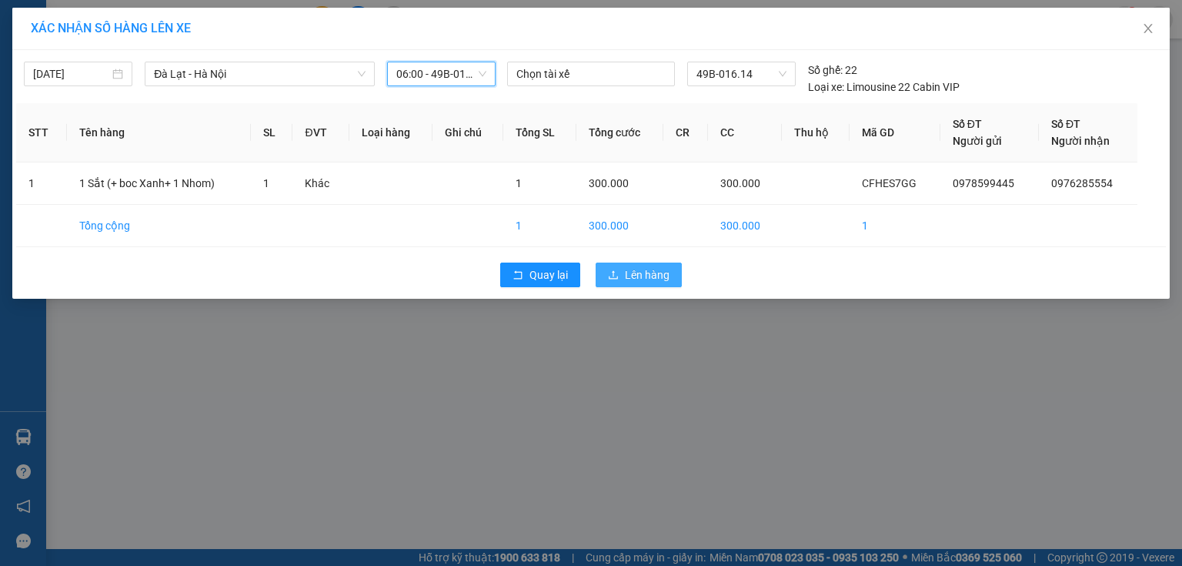
click at [637, 274] on span "Lên hàng" at bounding box center [647, 274] width 45 height 17
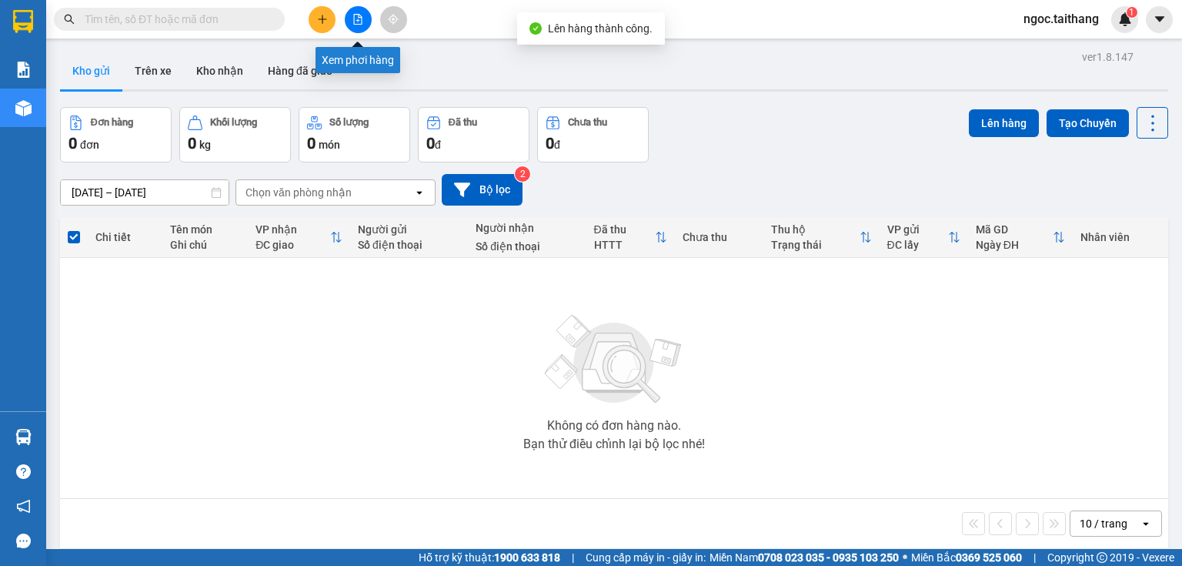
click at [360, 25] on button at bounding box center [358, 19] width 27 height 27
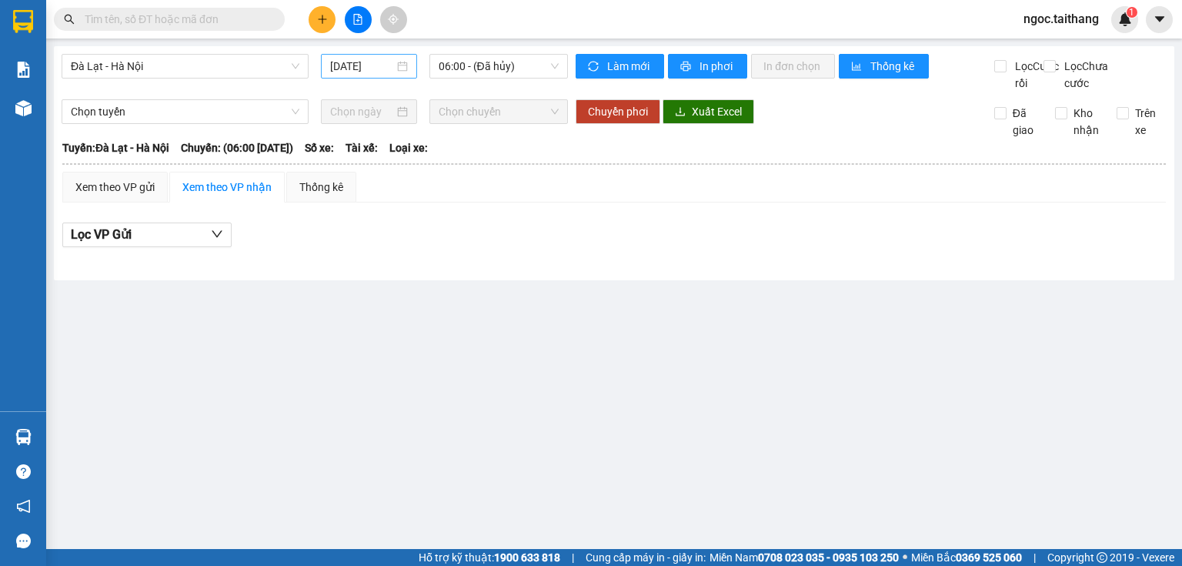
click at [406, 63] on div "[DATE]" at bounding box center [368, 66] width 77 height 17
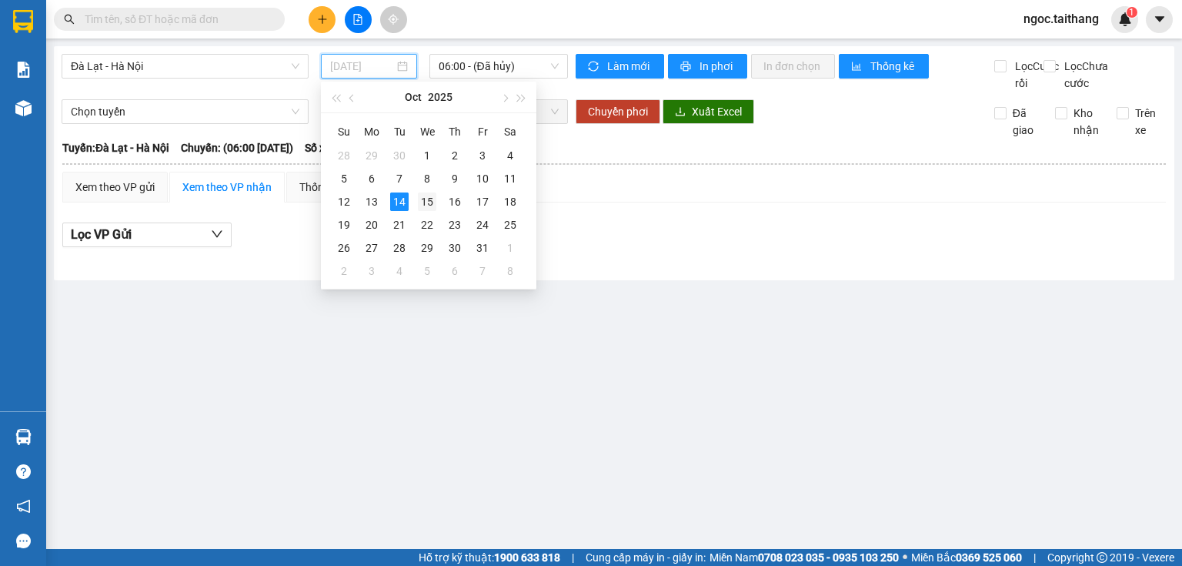
click at [423, 203] on div "15" at bounding box center [427, 201] width 18 height 18
type input "[DATE]"
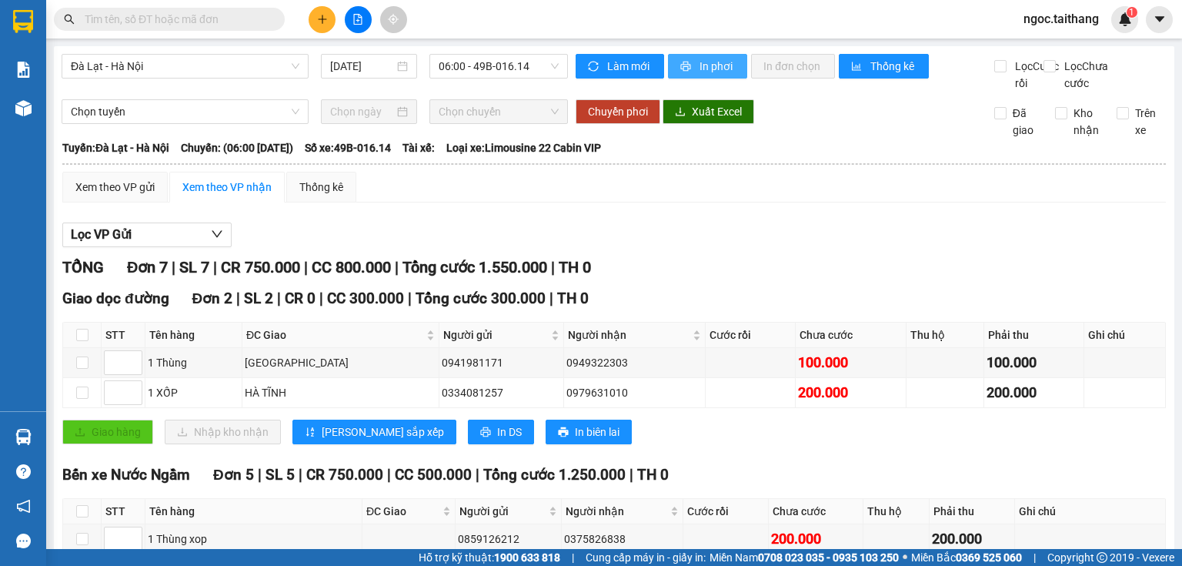
click at [725, 64] on span "In phơi" at bounding box center [717, 66] width 35 height 17
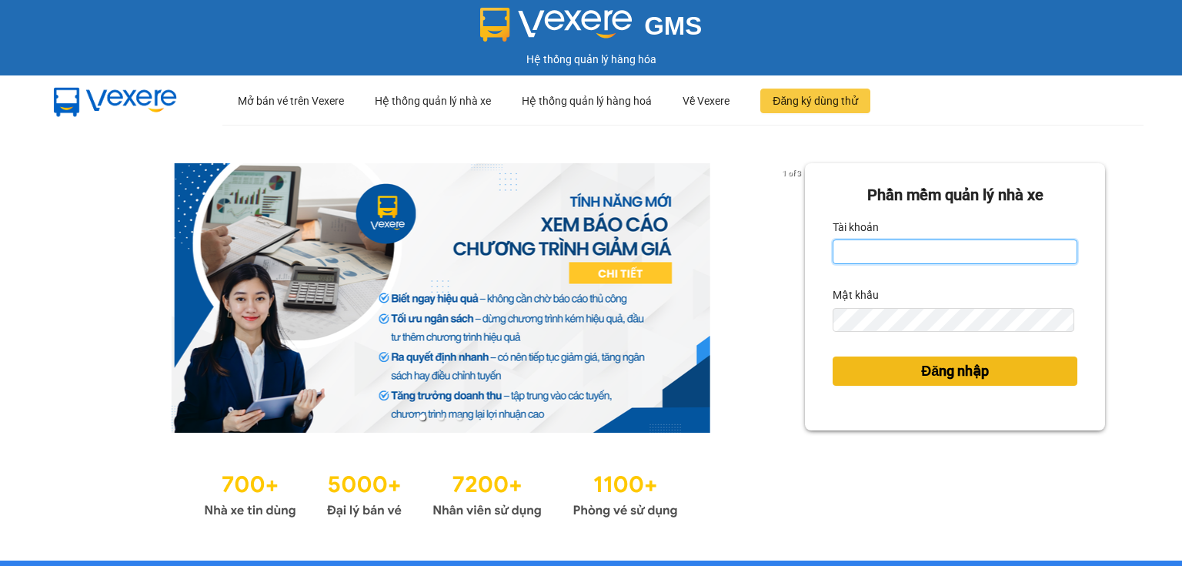
type input "ngoc.taithang"
click at [925, 375] on span "Đăng nhập" at bounding box center [955, 371] width 68 height 22
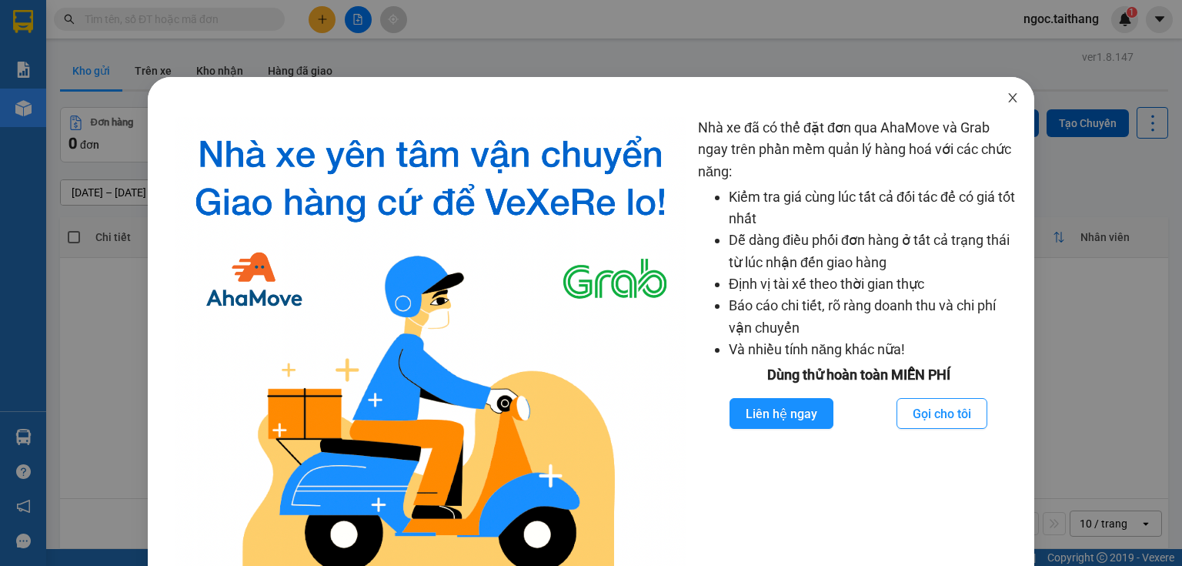
click at [1007, 92] on span "Close" at bounding box center [1012, 98] width 43 height 43
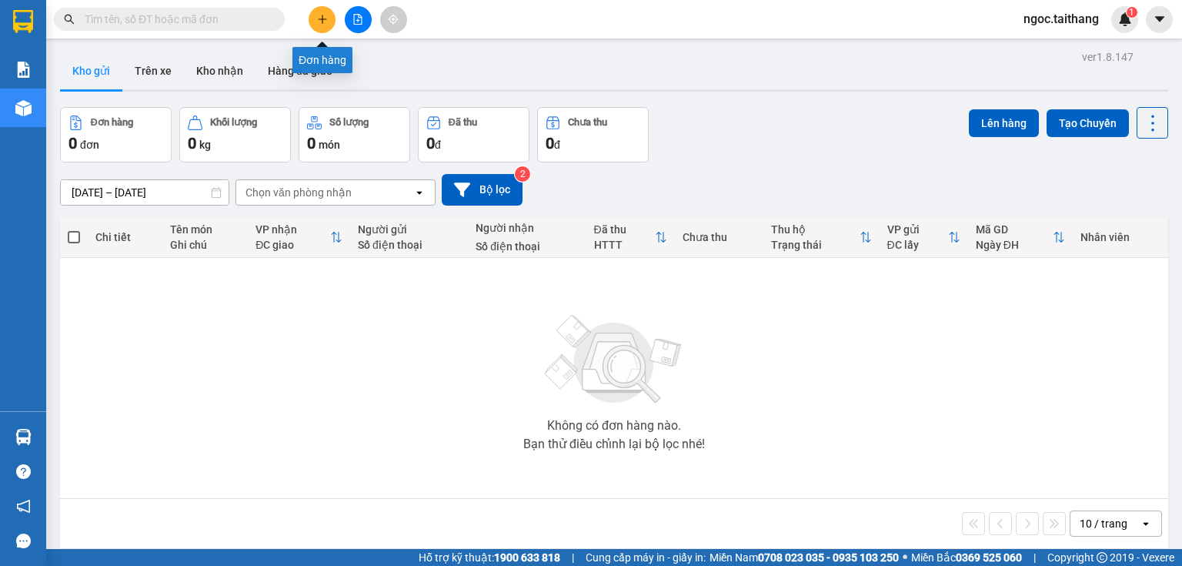
click at [322, 6] on button at bounding box center [322, 19] width 27 height 27
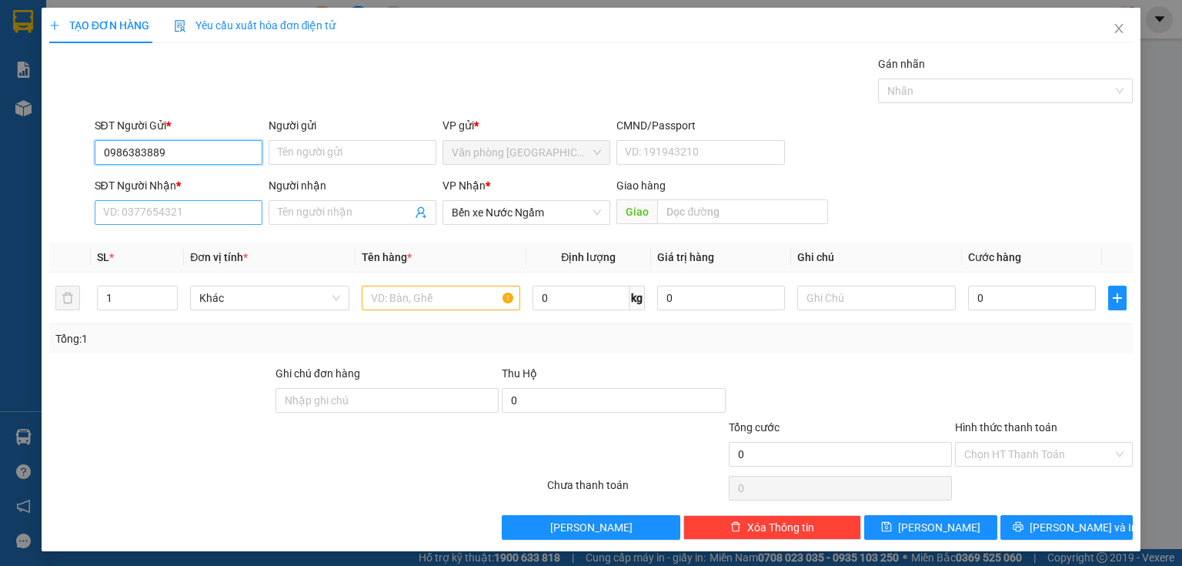
type input "0986383889"
click at [217, 222] on input "SĐT Người Nhận *" at bounding box center [179, 212] width 168 height 25
type input "0326070413"
click at [398, 302] on input "text" at bounding box center [441, 298] width 159 height 25
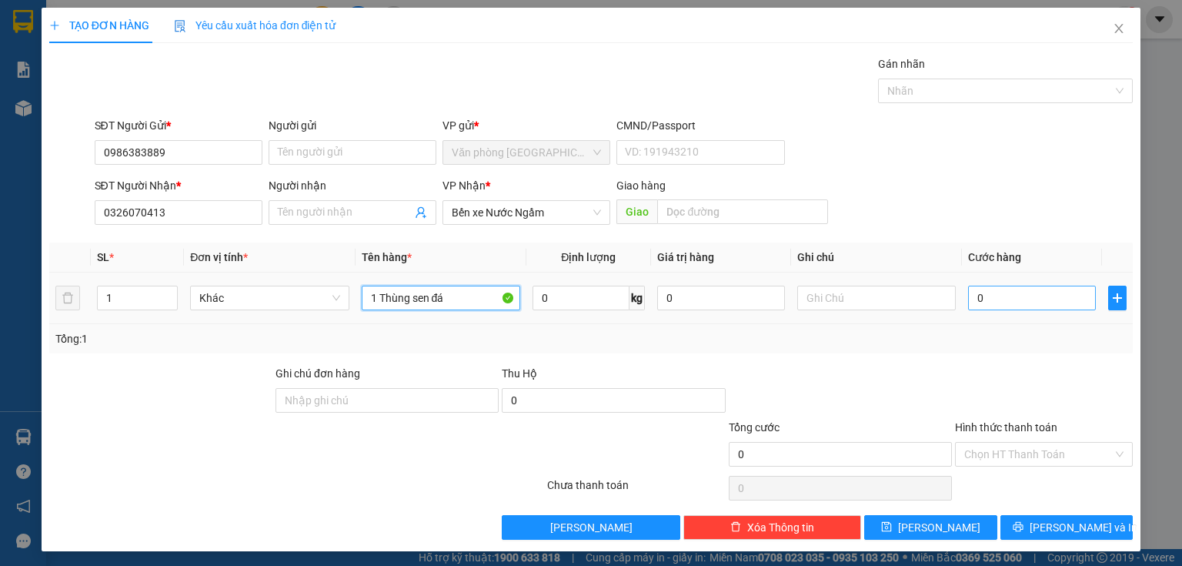
type input "1 Thùng sen đá"
click at [1001, 292] on input "0" at bounding box center [1032, 298] width 128 height 25
type input "2"
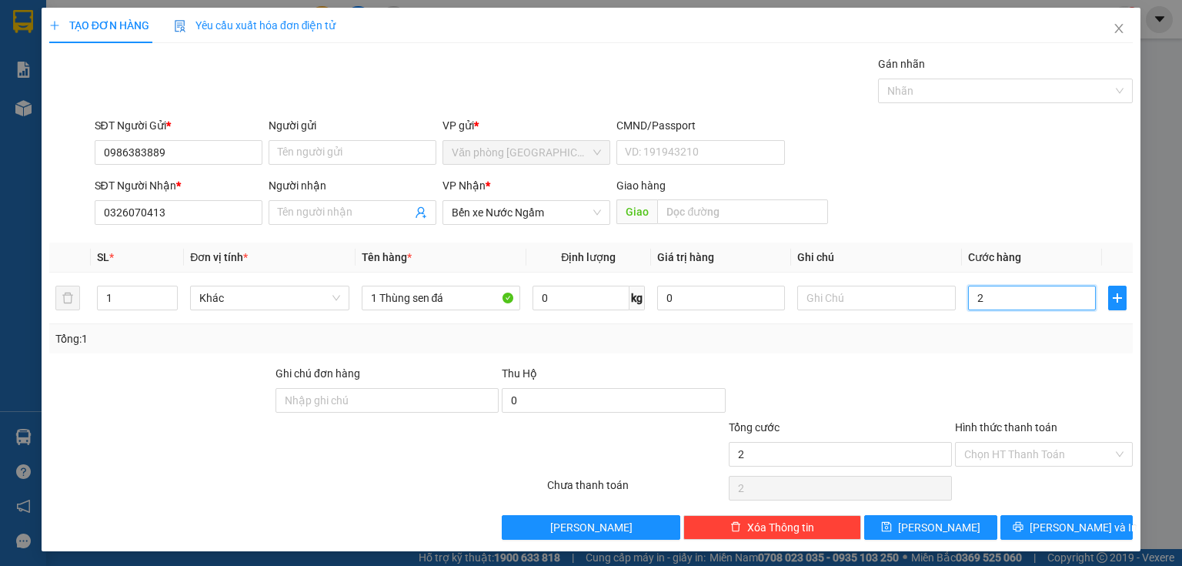
type input "20"
type input "200"
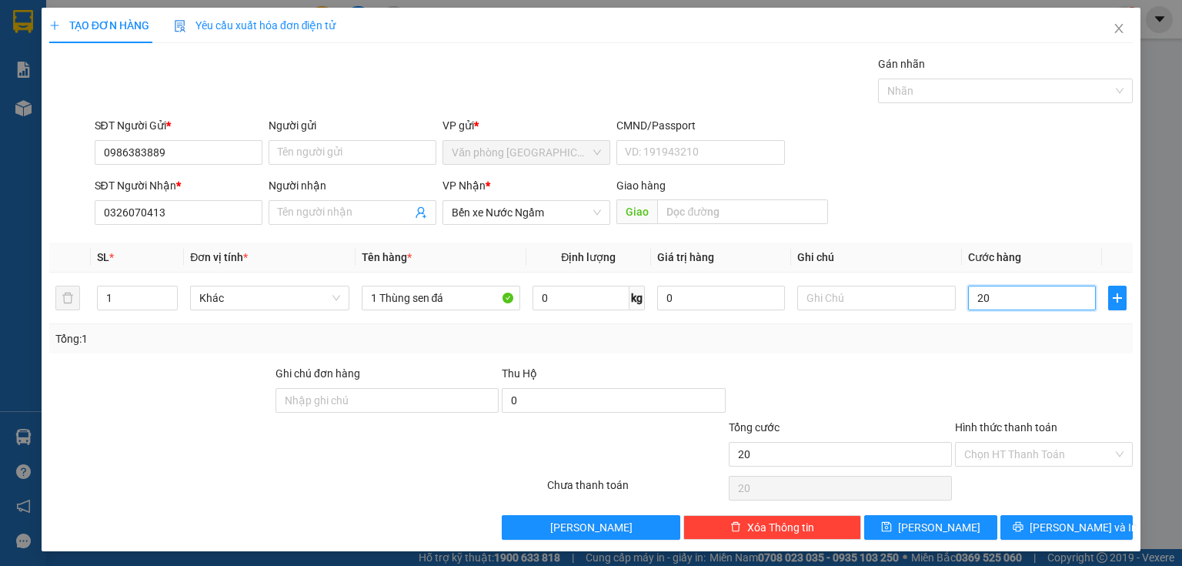
type input "200"
type input "200.000"
click at [1034, 450] on input "Hình thức thanh toán" at bounding box center [1039, 454] width 149 height 23
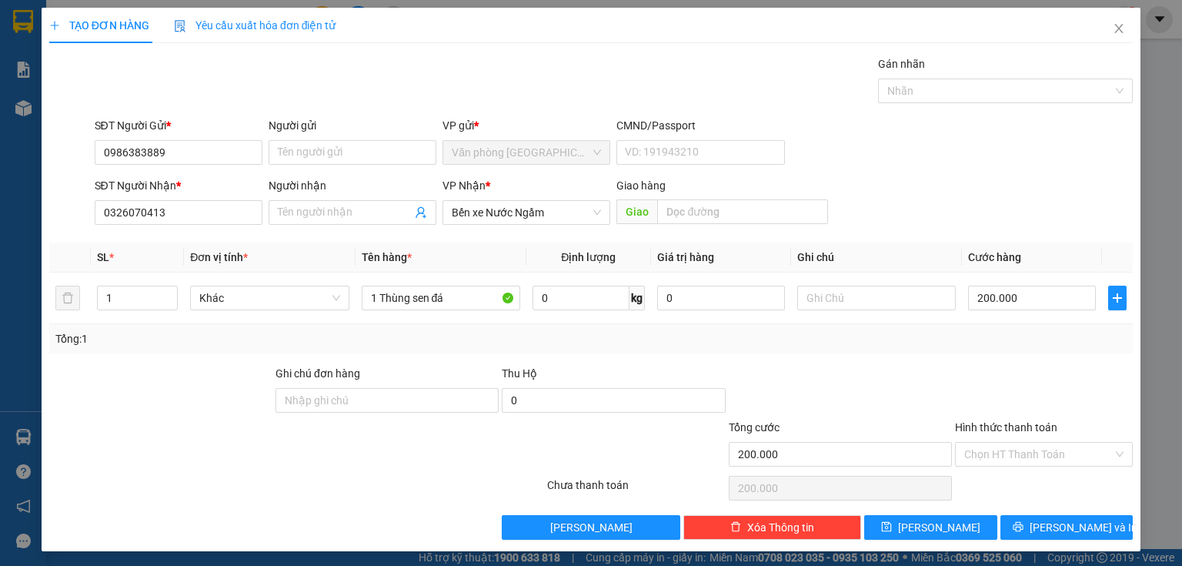
click at [1004, 376] on div at bounding box center [1044, 392] width 181 height 54
click at [1052, 522] on span "Lưu và In" at bounding box center [1084, 527] width 108 height 17
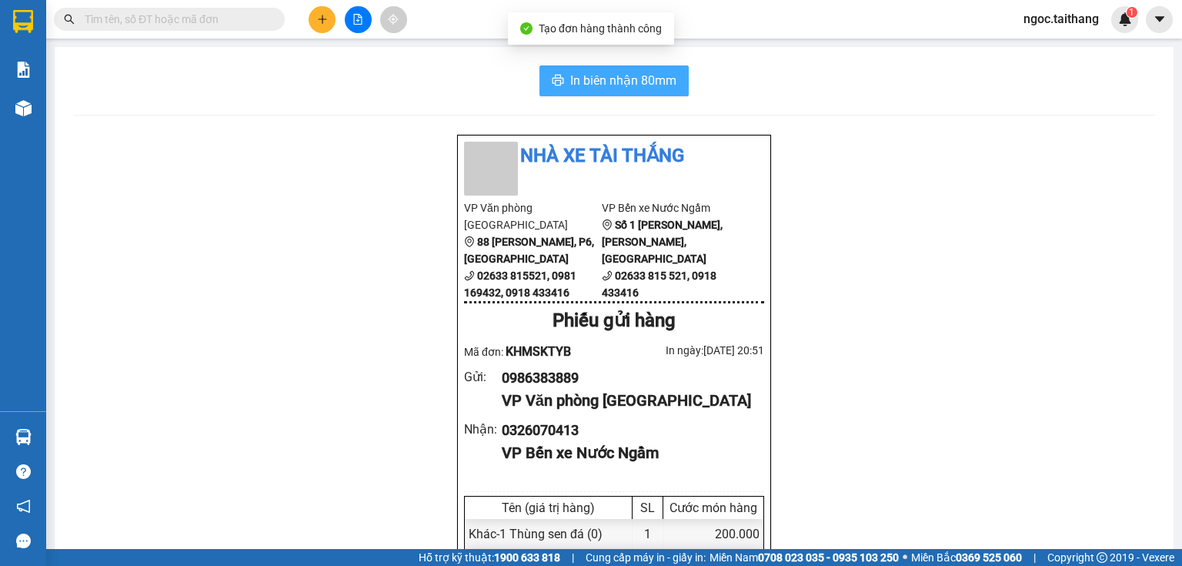
click at [612, 92] on button "In biên nhận 80mm" at bounding box center [614, 80] width 149 height 31
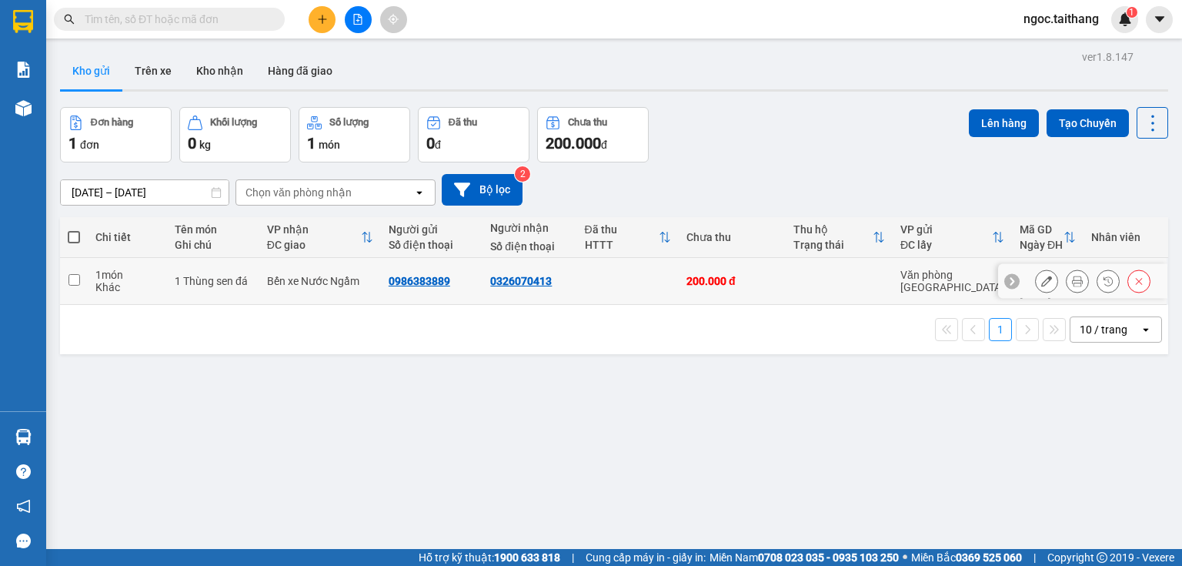
click at [1042, 276] on icon at bounding box center [1047, 281] width 11 height 11
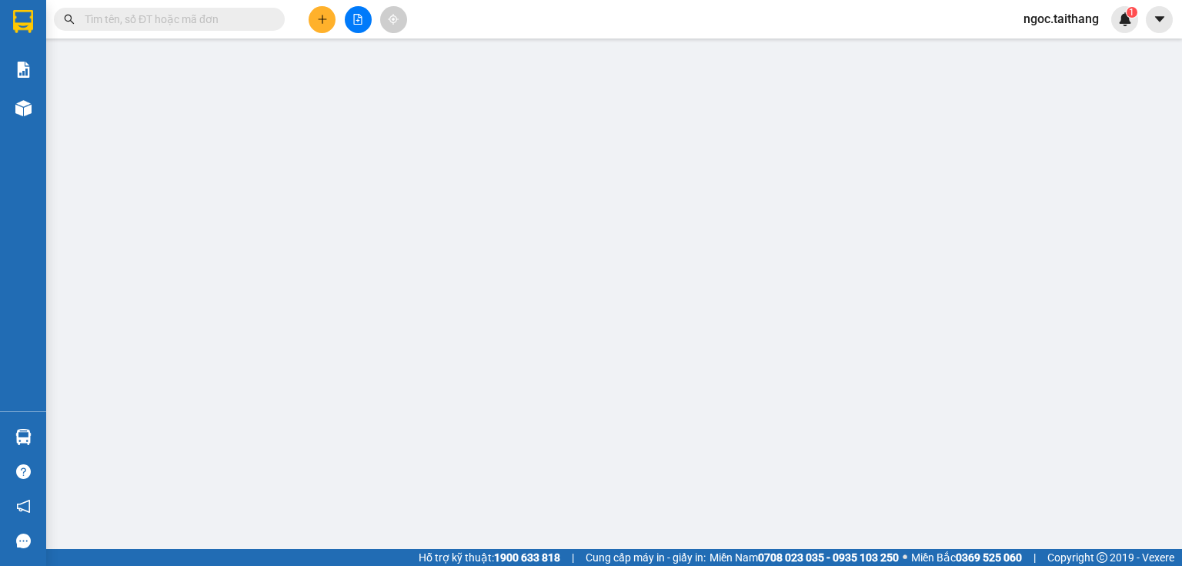
type input "0986383889"
type input "0326070413"
type input "200.000"
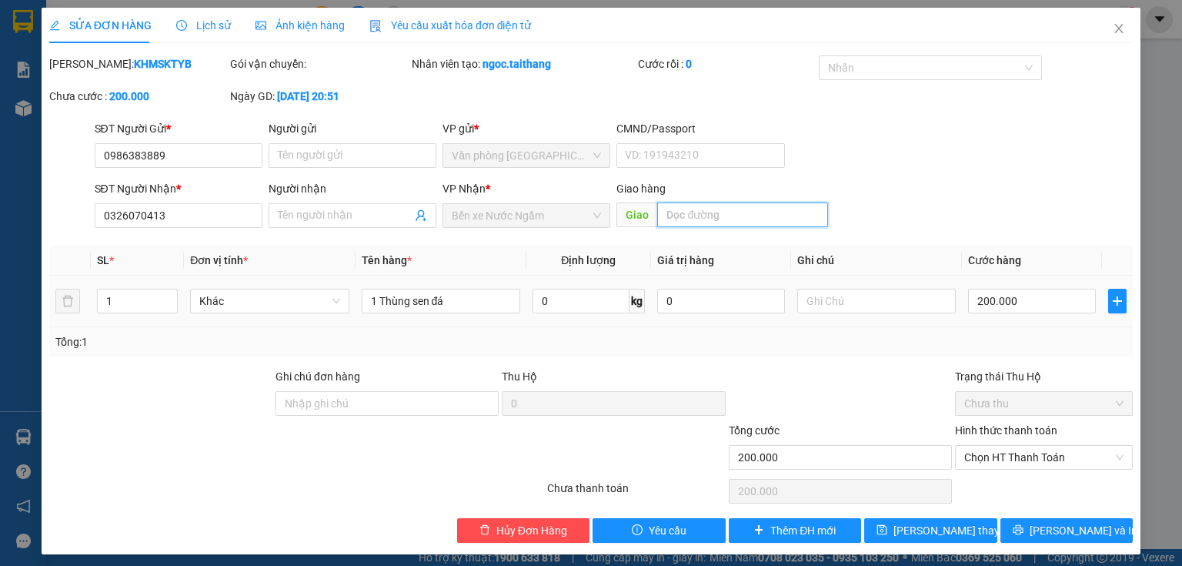
click at [707, 219] on input "text" at bounding box center [742, 214] width 171 height 25
type input "V"
type input "Hung Thinh - Vinh"
click at [1019, 525] on button "Lưu và In" at bounding box center [1067, 530] width 133 height 25
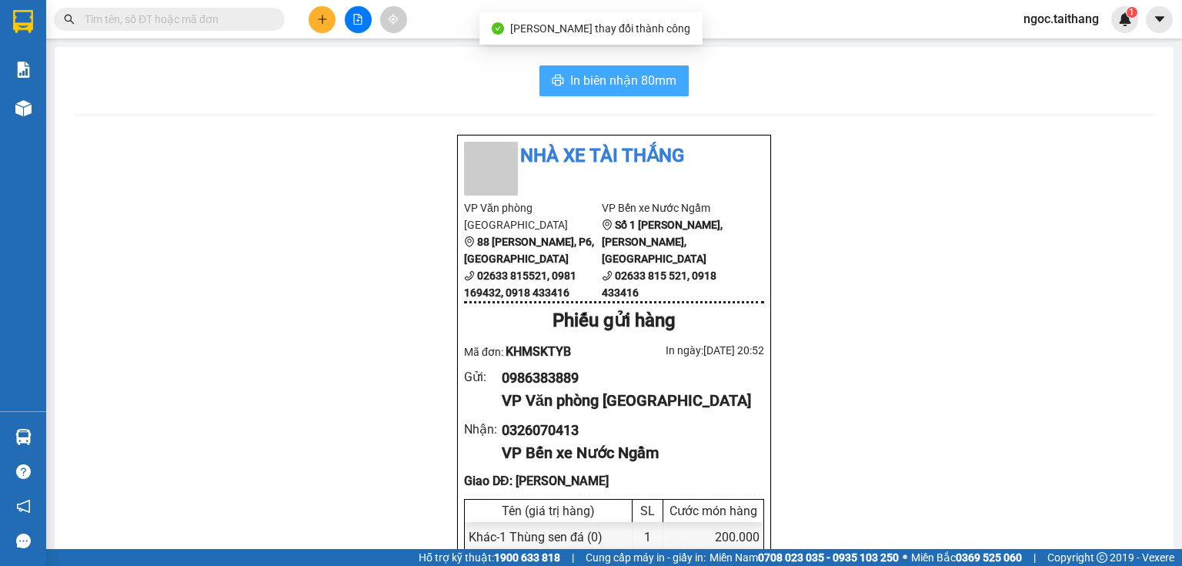
click at [592, 89] on span "In biên nhận 80mm" at bounding box center [623, 80] width 106 height 19
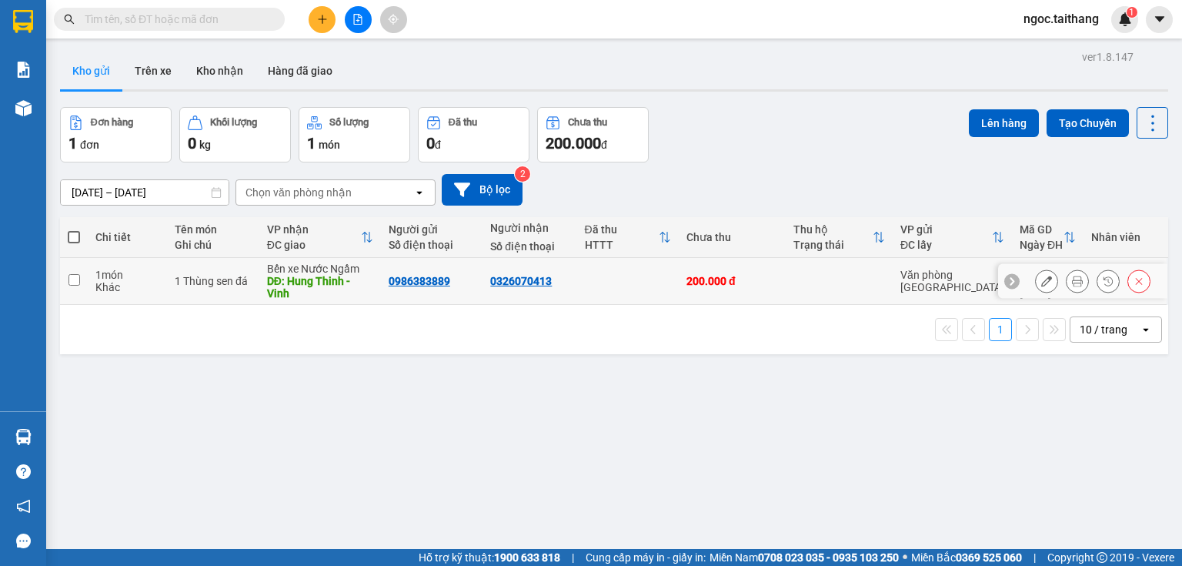
click at [73, 277] on input "checkbox" at bounding box center [75, 280] width 12 height 12
checkbox input "true"
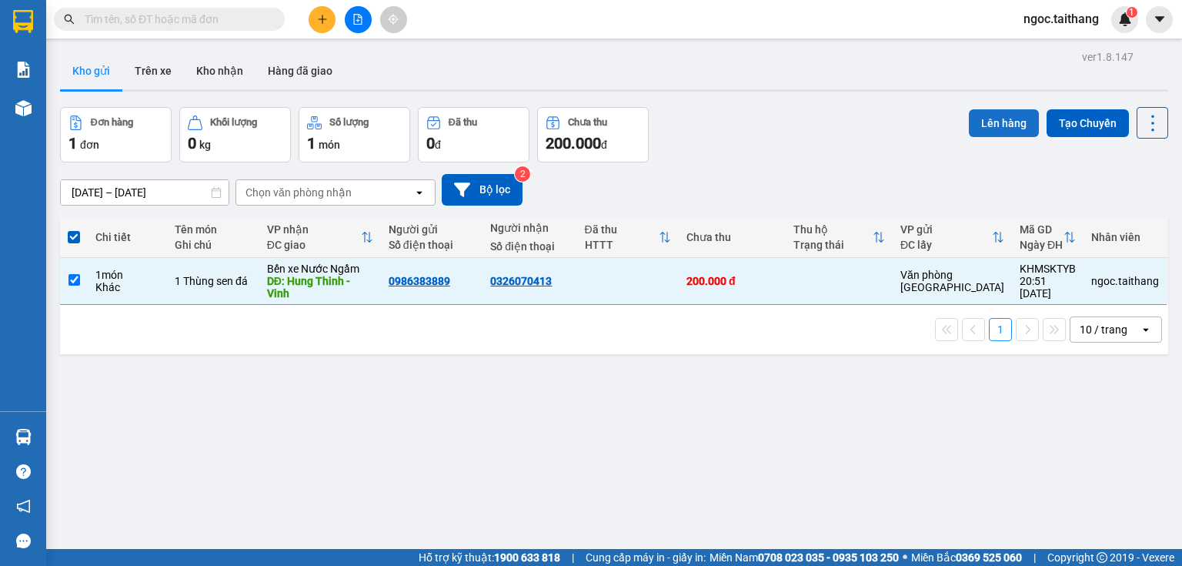
click at [995, 125] on button "Lên hàng" at bounding box center [1004, 123] width 70 height 28
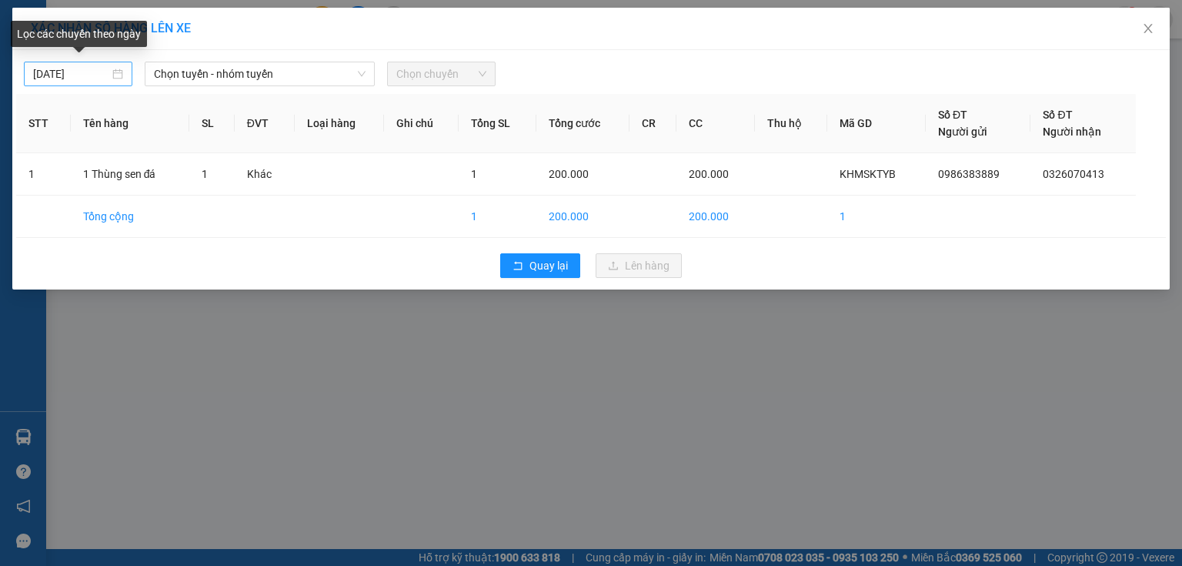
click at [113, 72] on div "[DATE]" at bounding box center [78, 73] width 90 height 17
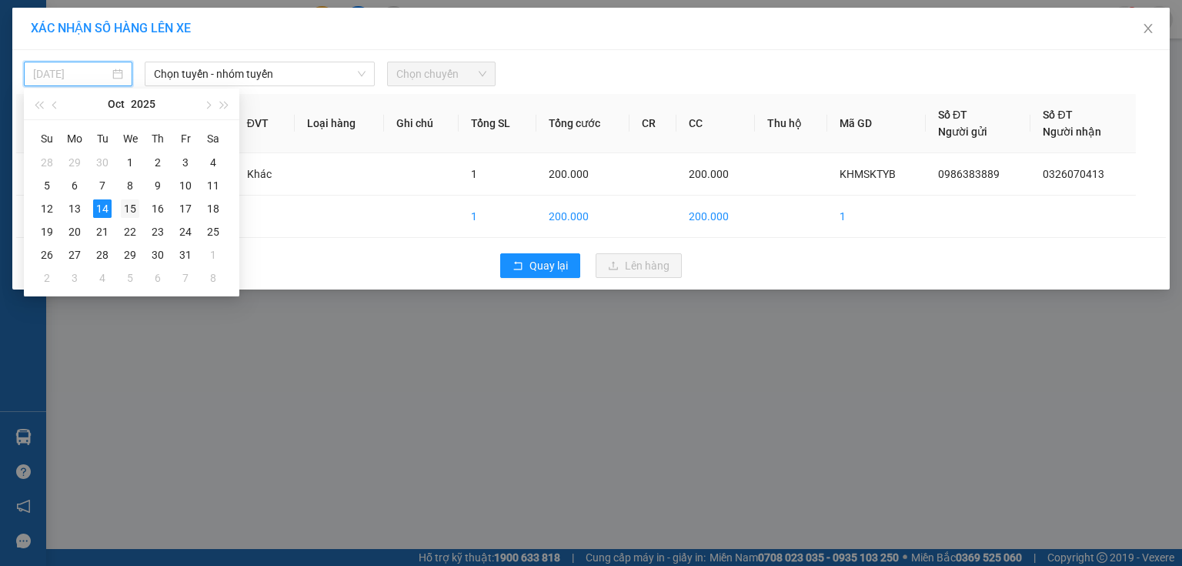
click at [133, 212] on div "15" at bounding box center [130, 208] width 18 height 18
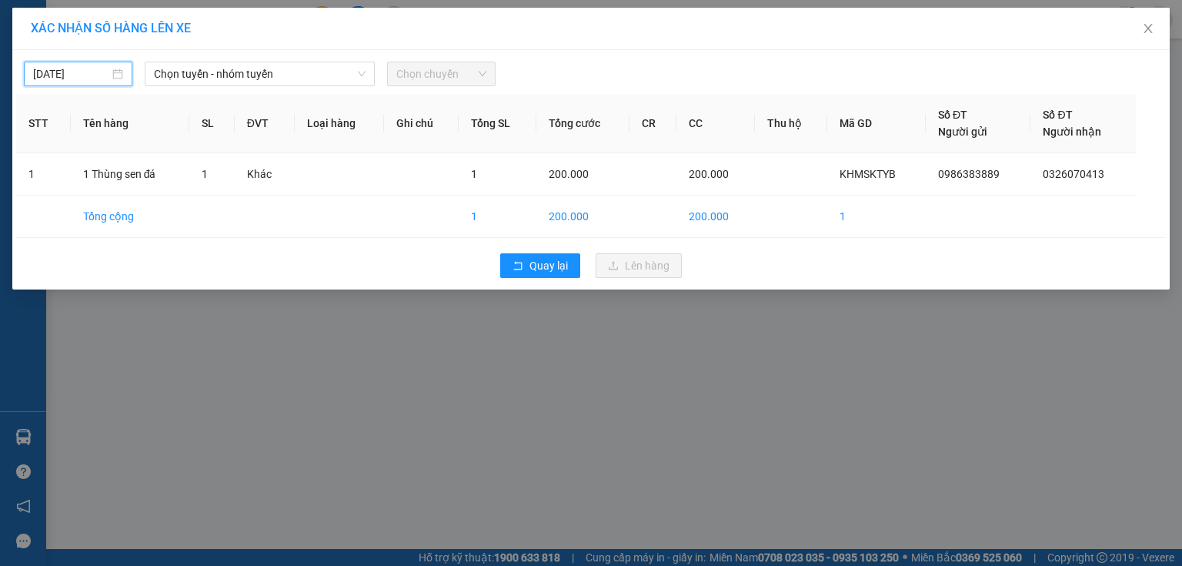
type input "[DATE]"
click at [357, 72] on icon "down" at bounding box center [361, 73] width 9 height 9
click at [322, 74] on span "Chọn tuyến - nhóm tuyến" at bounding box center [260, 73] width 212 height 23
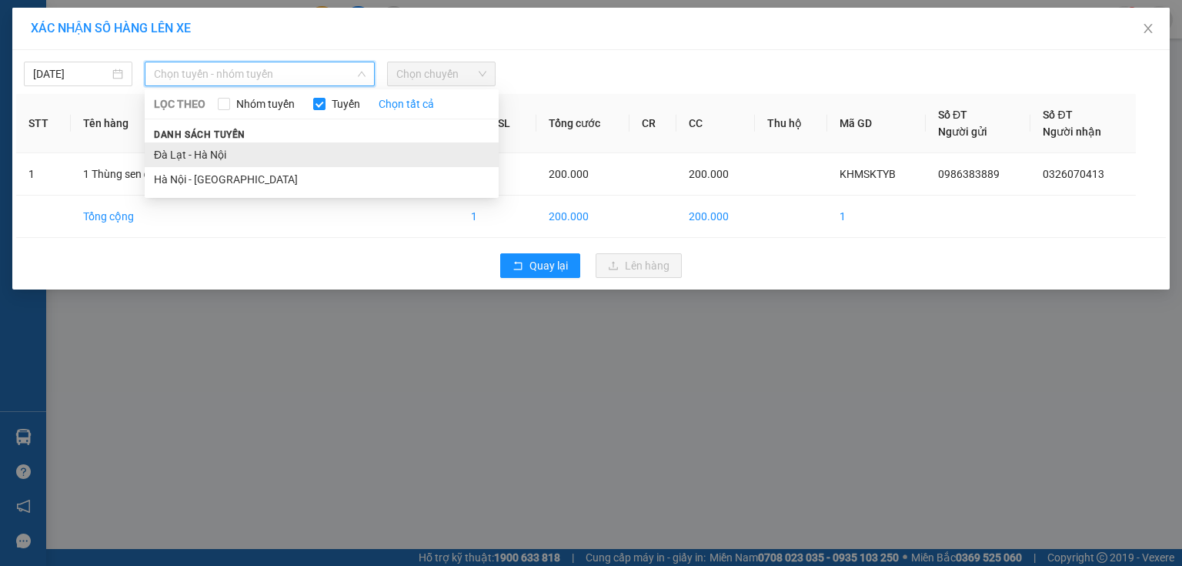
click at [225, 155] on li "Đà Lạt - Hà Nội" at bounding box center [322, 154] width 354 height 25
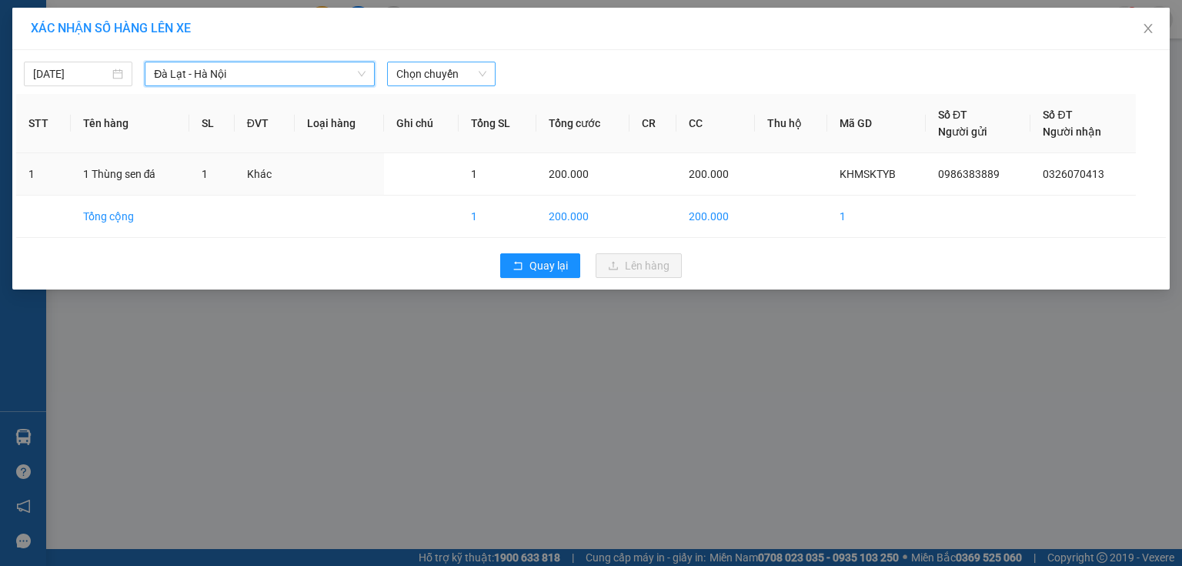
click at [434, 74] on span "Chọn chuyến" at bounding box center [441, 73] width 90 height 23
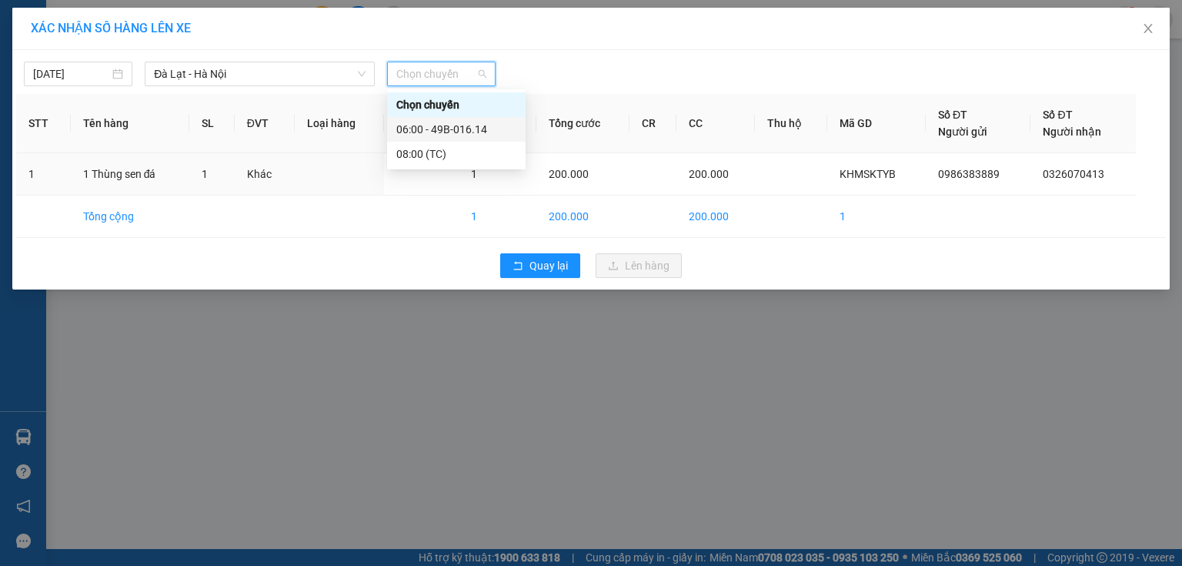
click at [445, 131] on div "06:00 - 49B-016.14" at bounding box center [456, 129] width 120 height 17
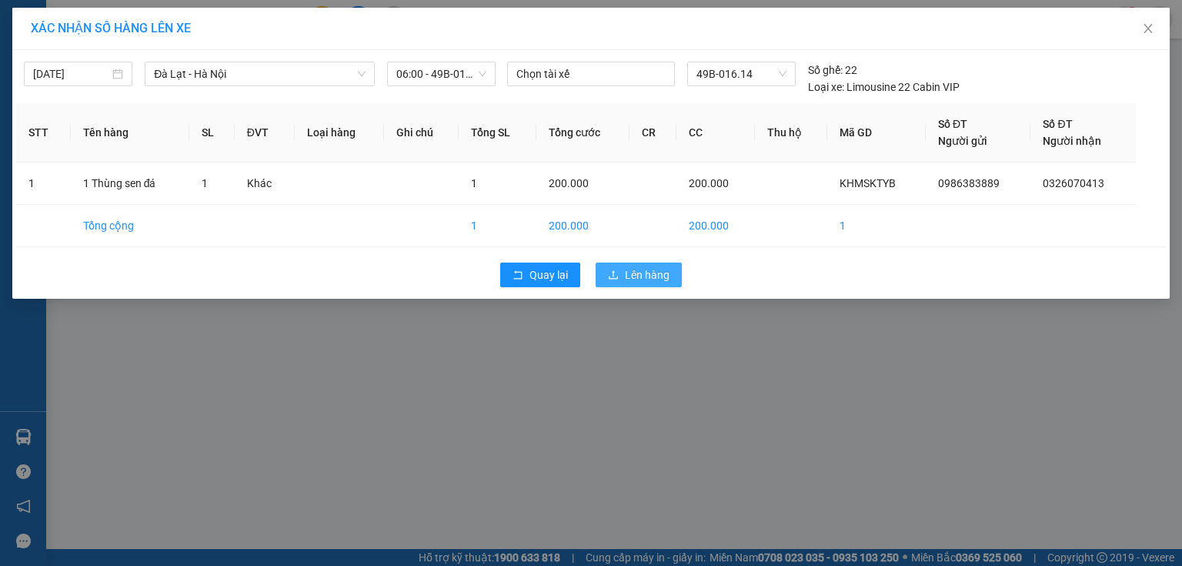
click at [645, 277] on span "Lên hàng" at bounding box center [647, 274] width 45 height 17
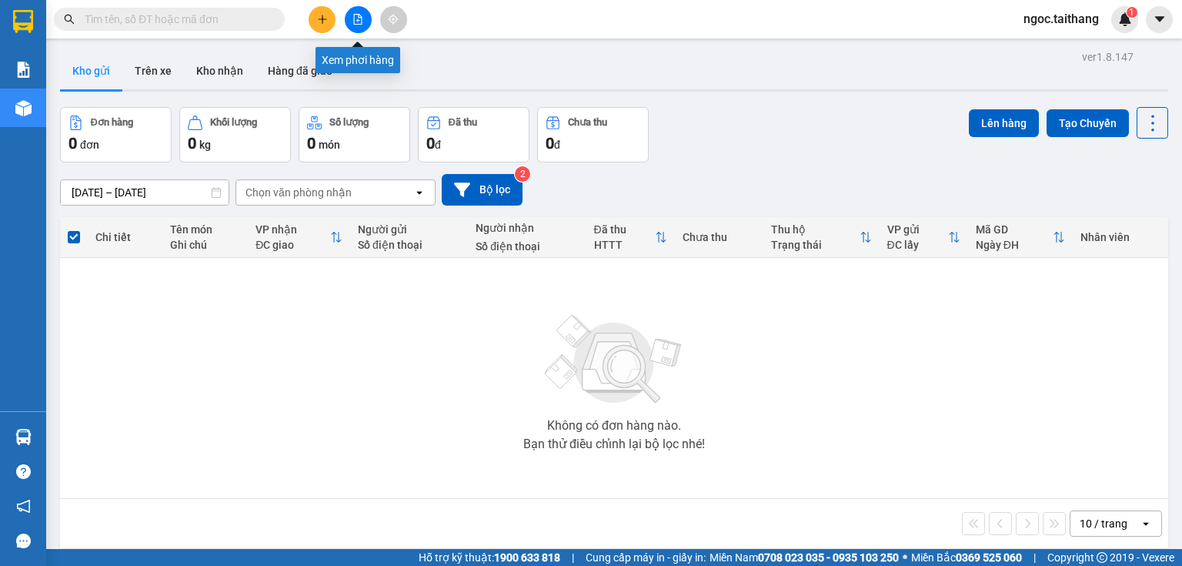
click at [363, 22] on icon "file-add" at bounding box center [358, 19] width 11 height 11
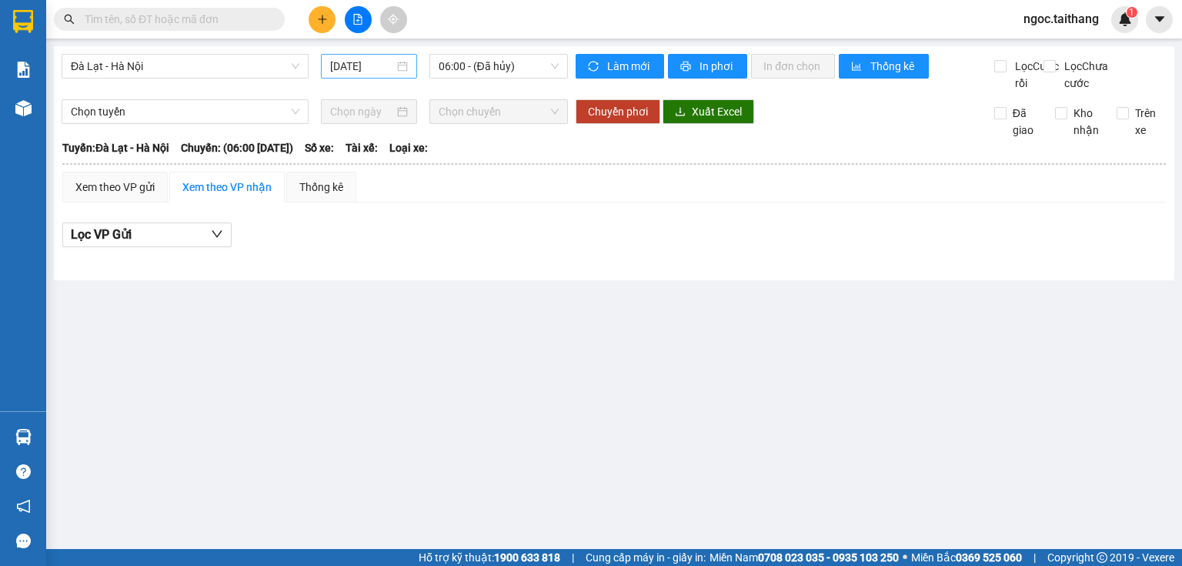
click at [403, 67] on div "[DATE]" at bounding box center [368, 66] width 77 height 17
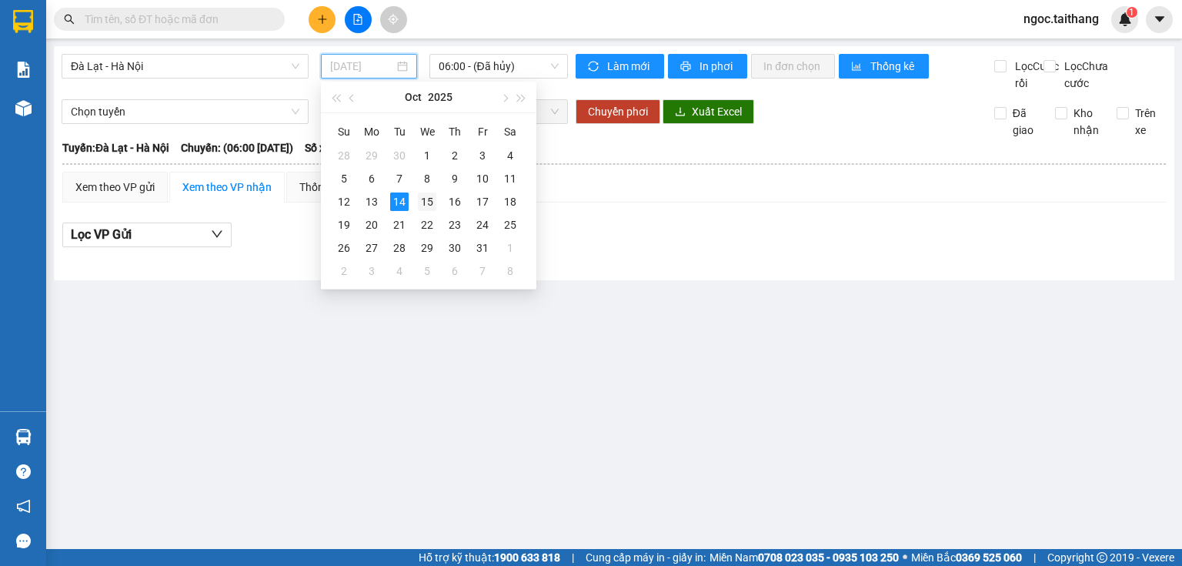
click at [425, 197] on div "15" at bounding box center [427, 201] width 18 height 18
type input "[DATE]"
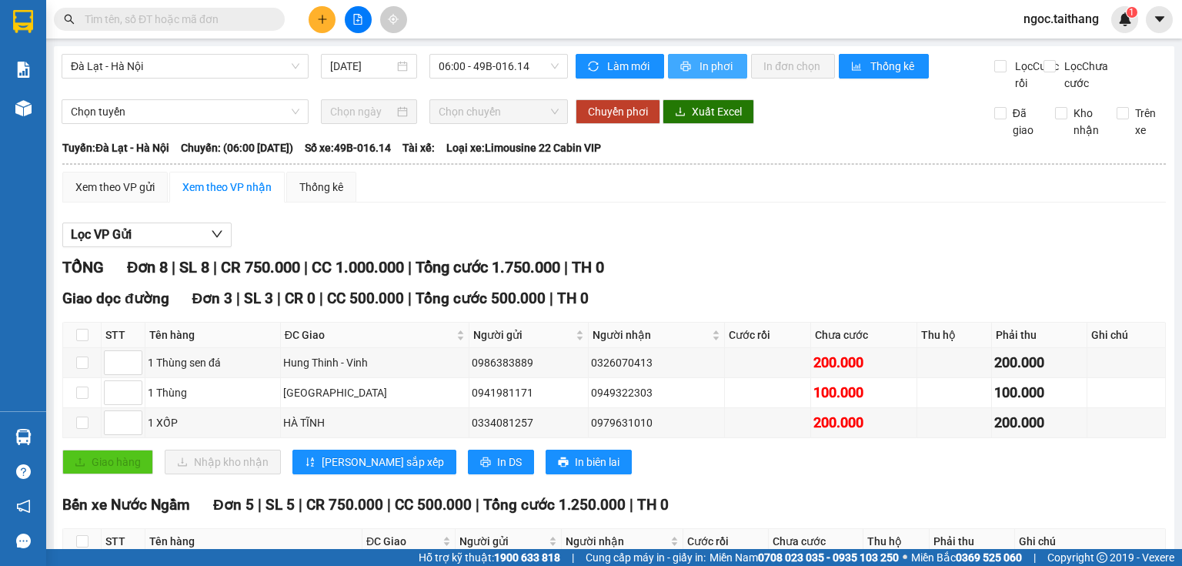
click at [702, 64] on span "In phơi" at bounding box center [717, 66] width 35 height 17
